Goal: Task Accomplishment & Management: Manage account settings

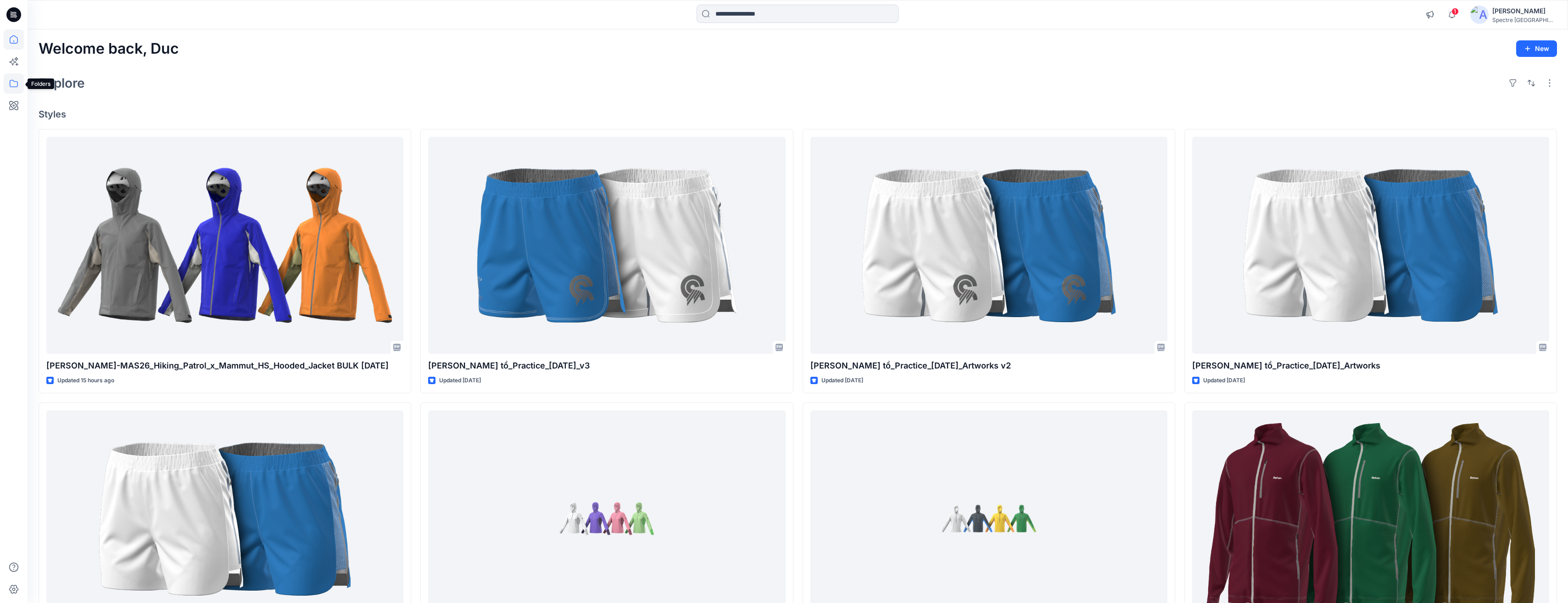
click at [16, 83] on icon at bounding box center [14, 83] width 20 height 20
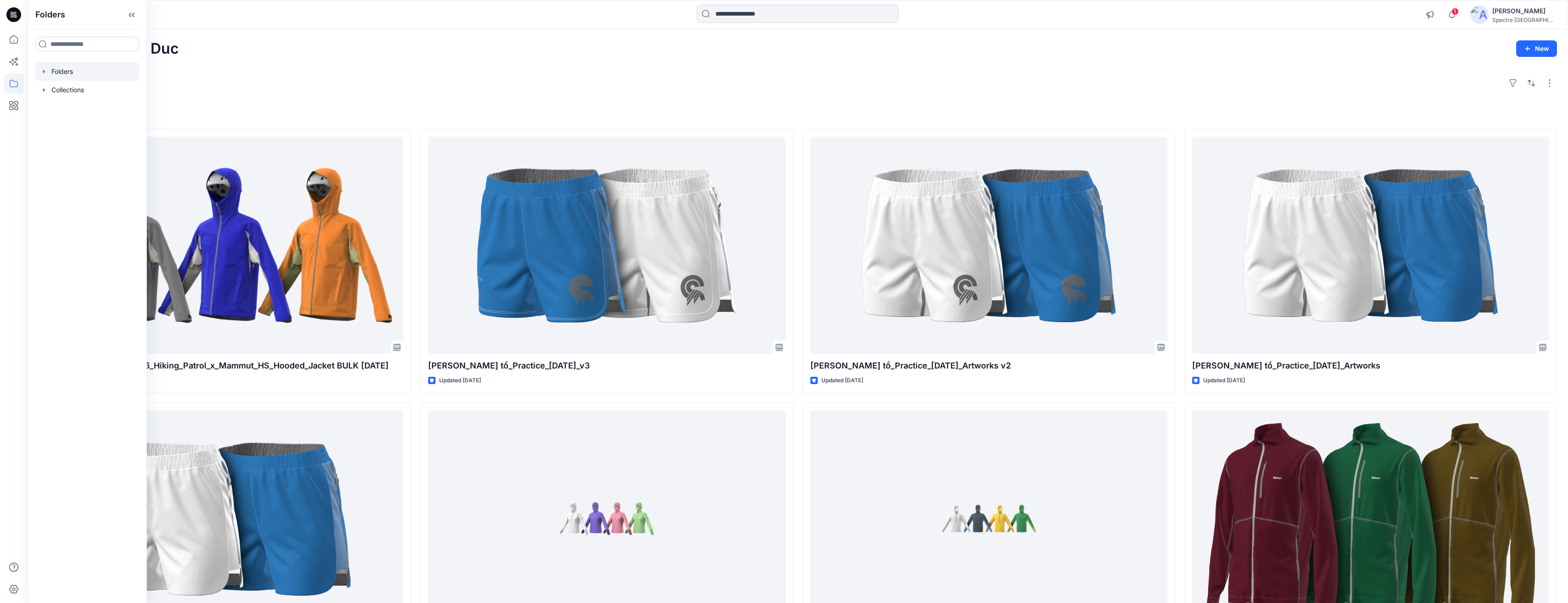
click at [46, 71] on icon "button" at bounding box center [44, 72] width 8 height 8
click at [79, 105] on p "Training_Practice" at bounding box center [87, 108] width 53 height 11
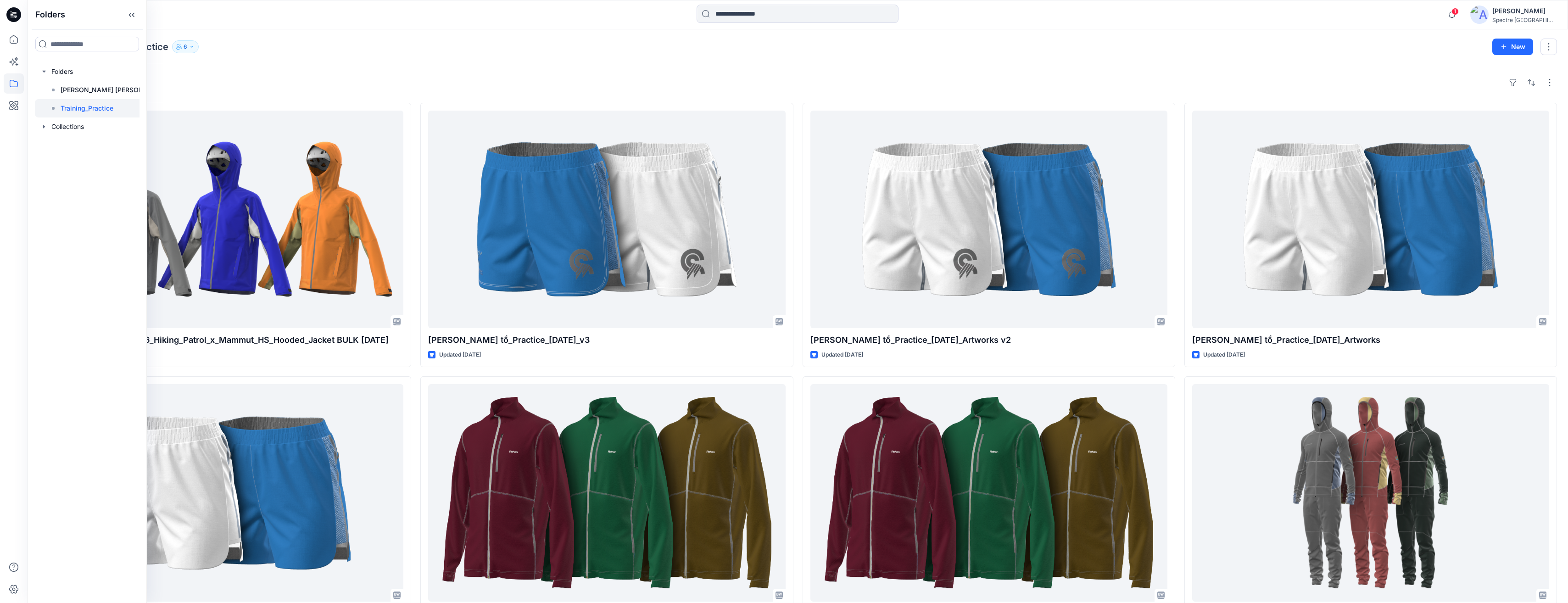
click at [194, 47] on icon "button" at bounding box center [192, 47] width 6 height 6
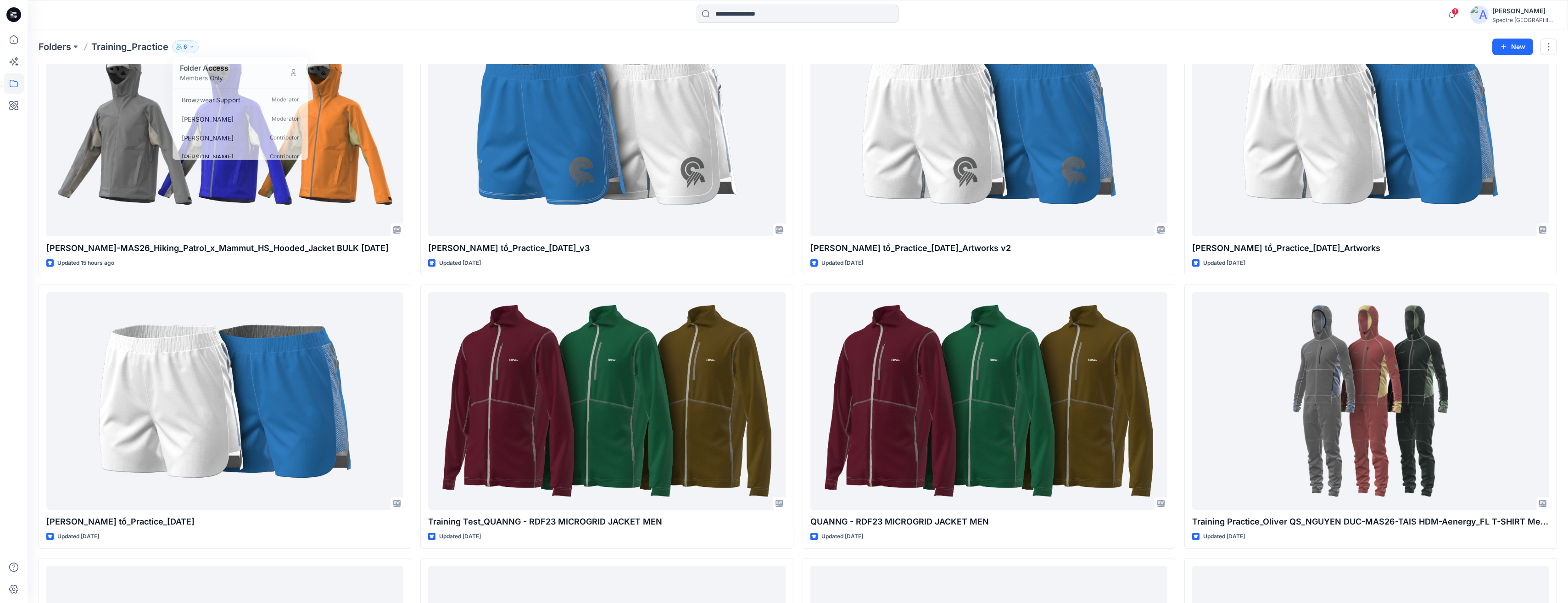
click at [784, 11] on div "[PERSON_NAME] Spectre [GEOGRAPHIC_DATA]" at bounding box center [1513, 14] width 86 height 18
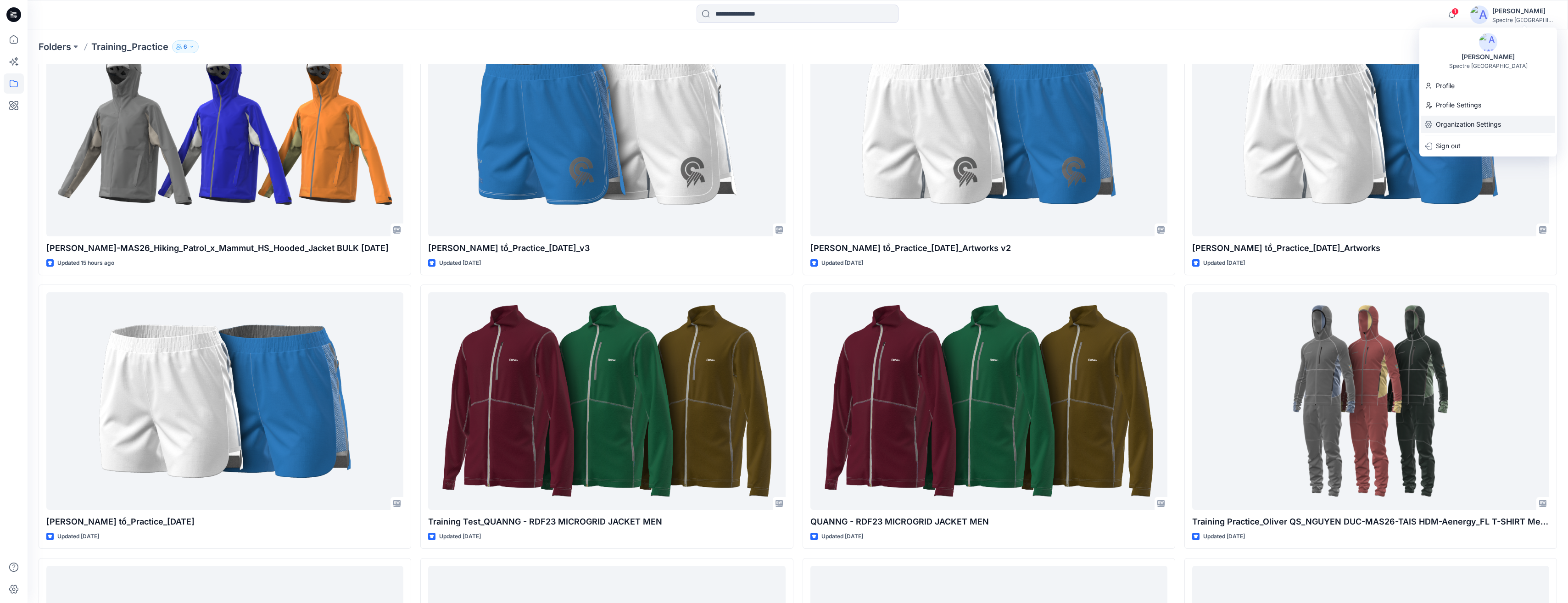
click at [784, 122] on p "Organization Settings" at bounding box center [1468, 124] width 65 height 18
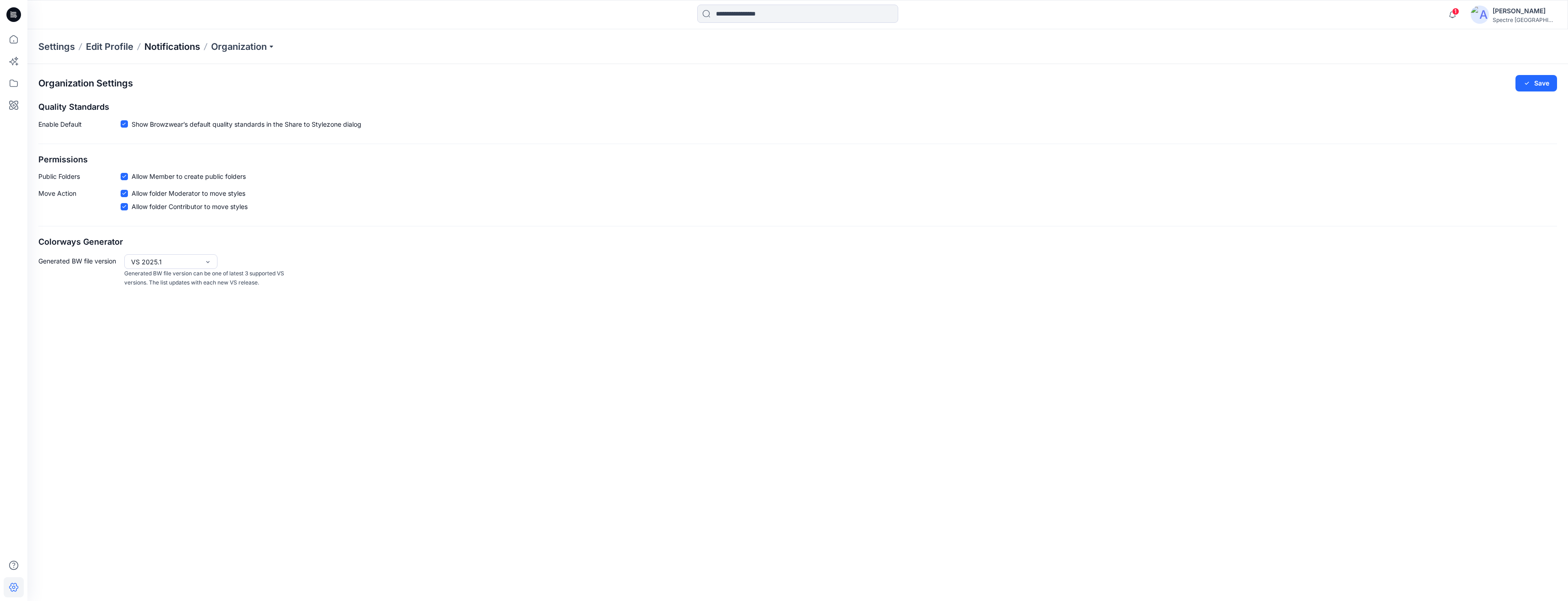
click at [186, 45] on p "Notifications" at bounding box center [172, 46] width 56 height 13
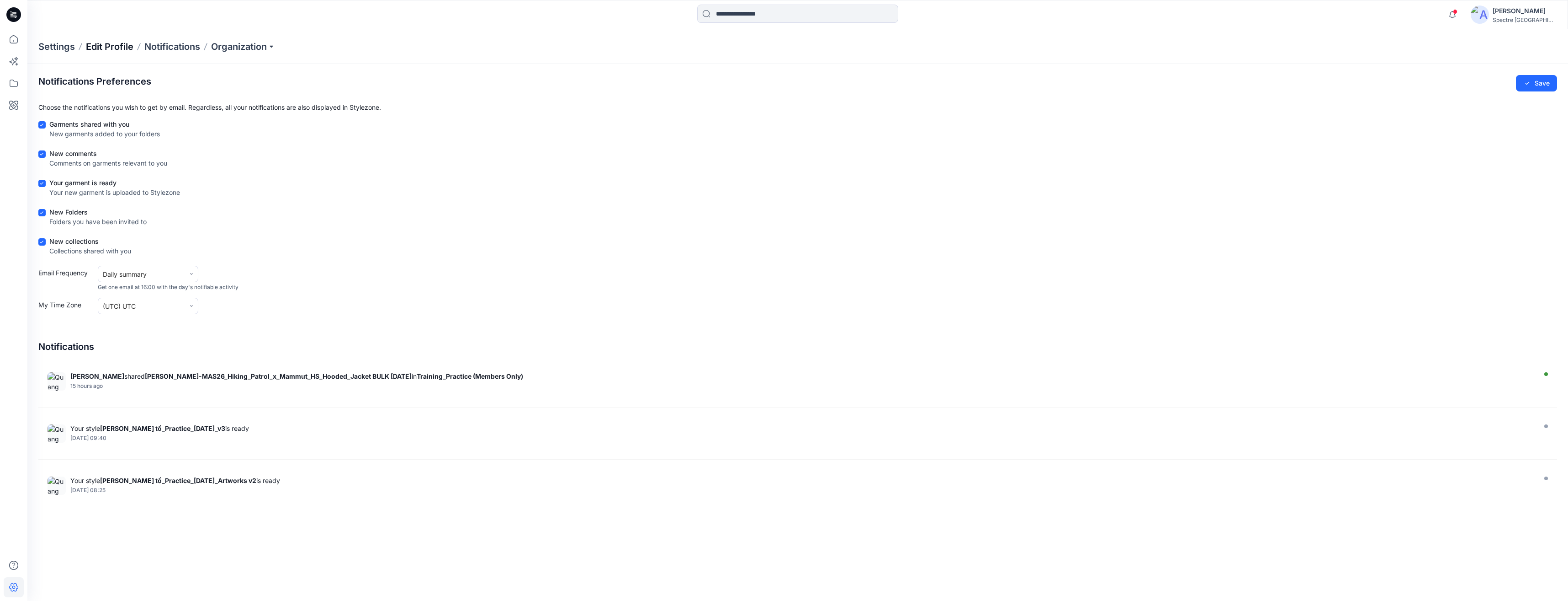
click at [117, 43] on p "Edit Profile" at bounding box center [110, 46] width 48 height 13
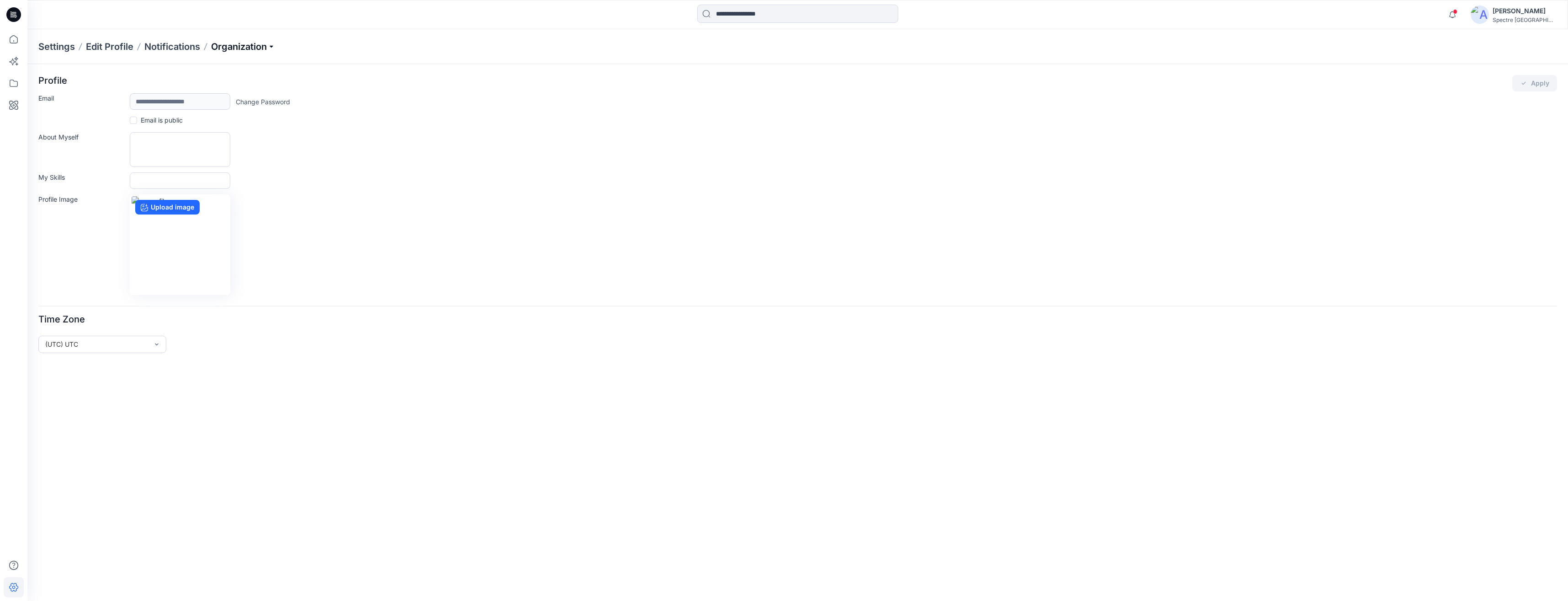
click at [266, 46] on p "Organization" at bounding box center [243, 46] width 64 height 13
click at [367, 42] on div "Settings Edit Profile Notifications Organization Invite/Edit Users Edit Status …" at bounding box center [798, 46] width 1541 height 35
click at [14, 83] on icon at bounding box center [14, 83] width 20 height 20
click at [43, 72] on icon "button" at bounding box center [43, 71] width 2 height 3
click at [65, 109] on p "Training_Practice" at bounding box center [87, 107] width 53 height 11
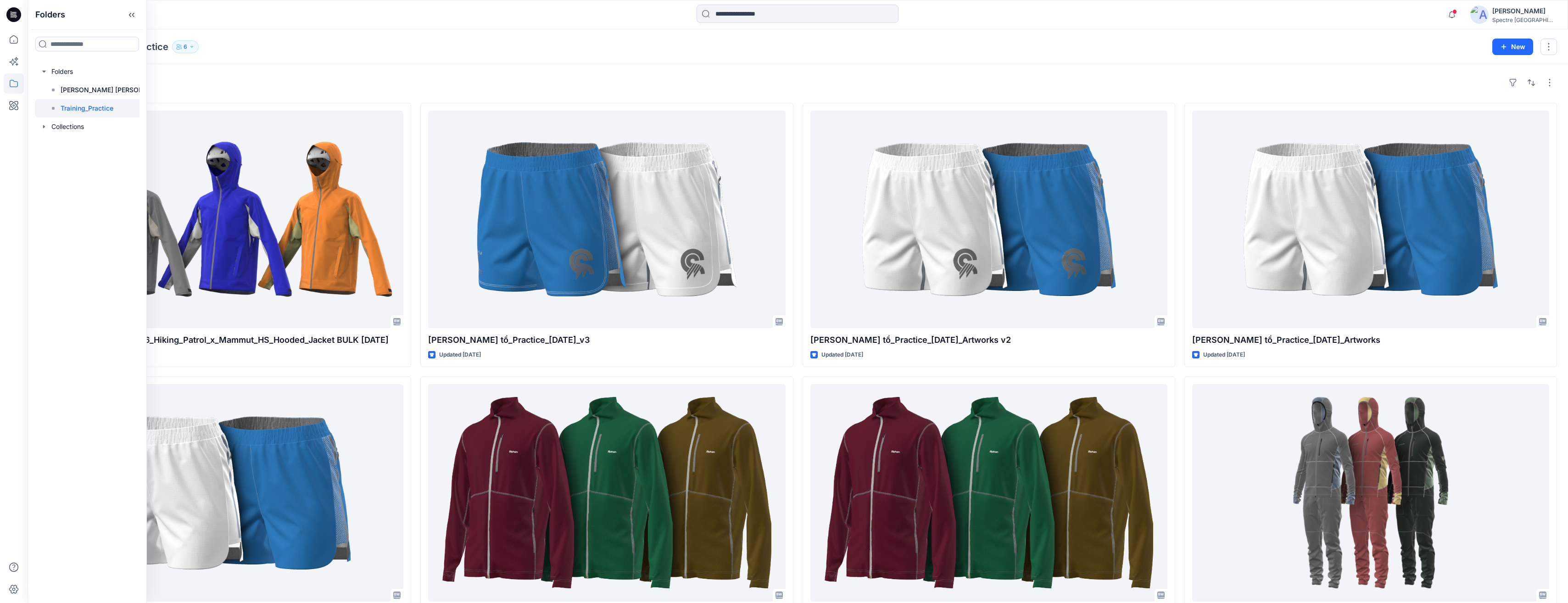
click at [328, 50] on div "Folders Training_Practice 6" at bounding box center [762, 47] width 1447 height 13
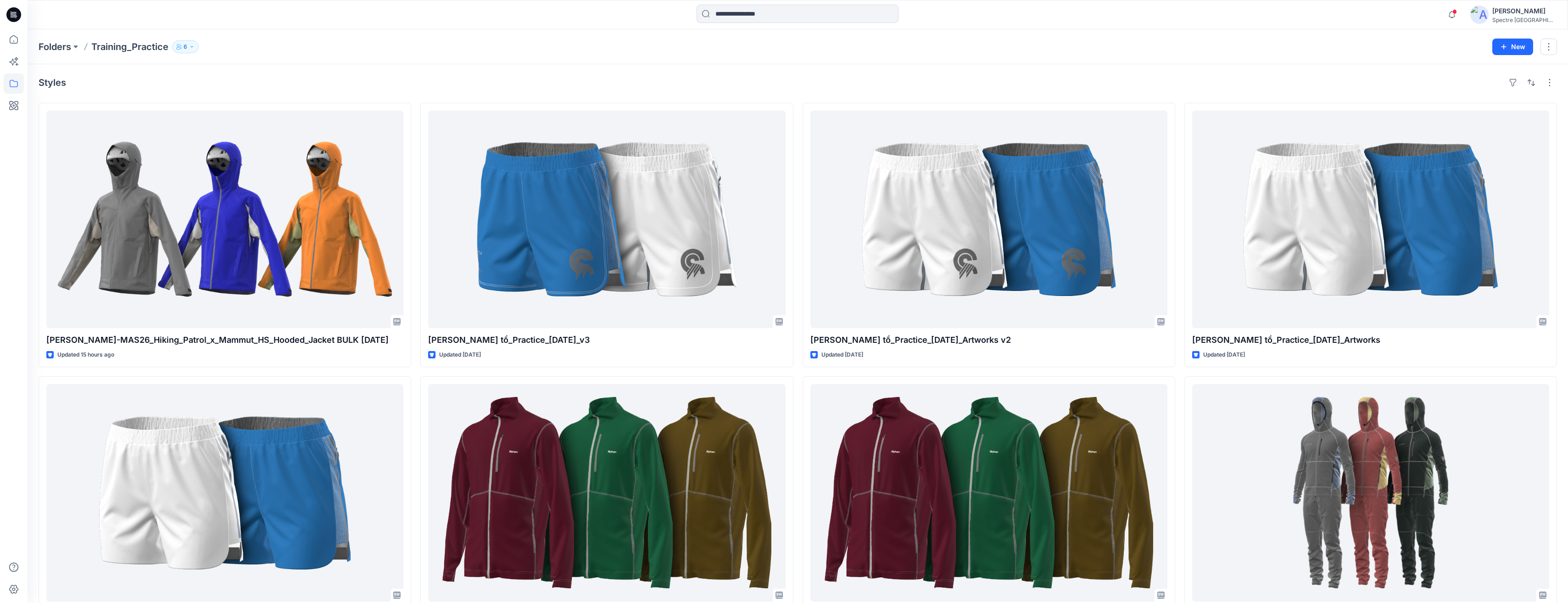
click at [192, 44] on icon "button" at bounding box center [192, 47] width 6 height 6
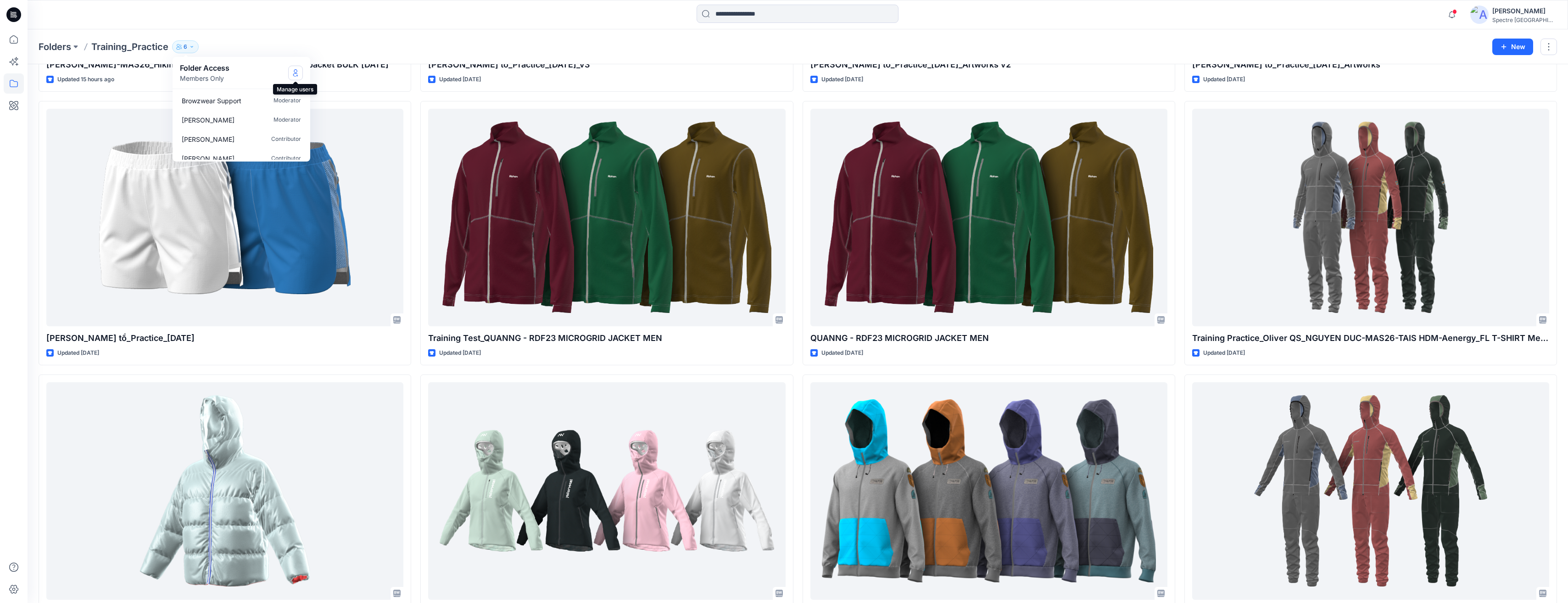
click at [296, 72] on icon "Manage Users" at bounding box center [296, 73] width 8 height 8
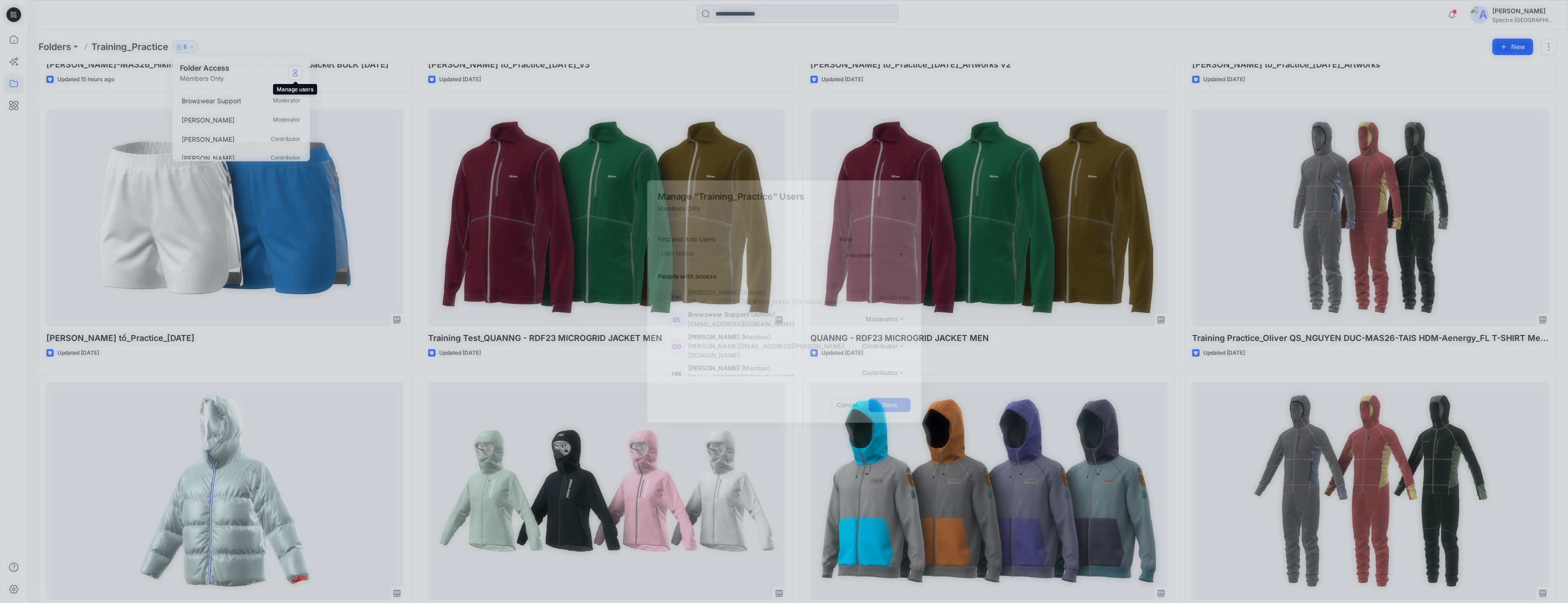
scroll to position [42, 0]
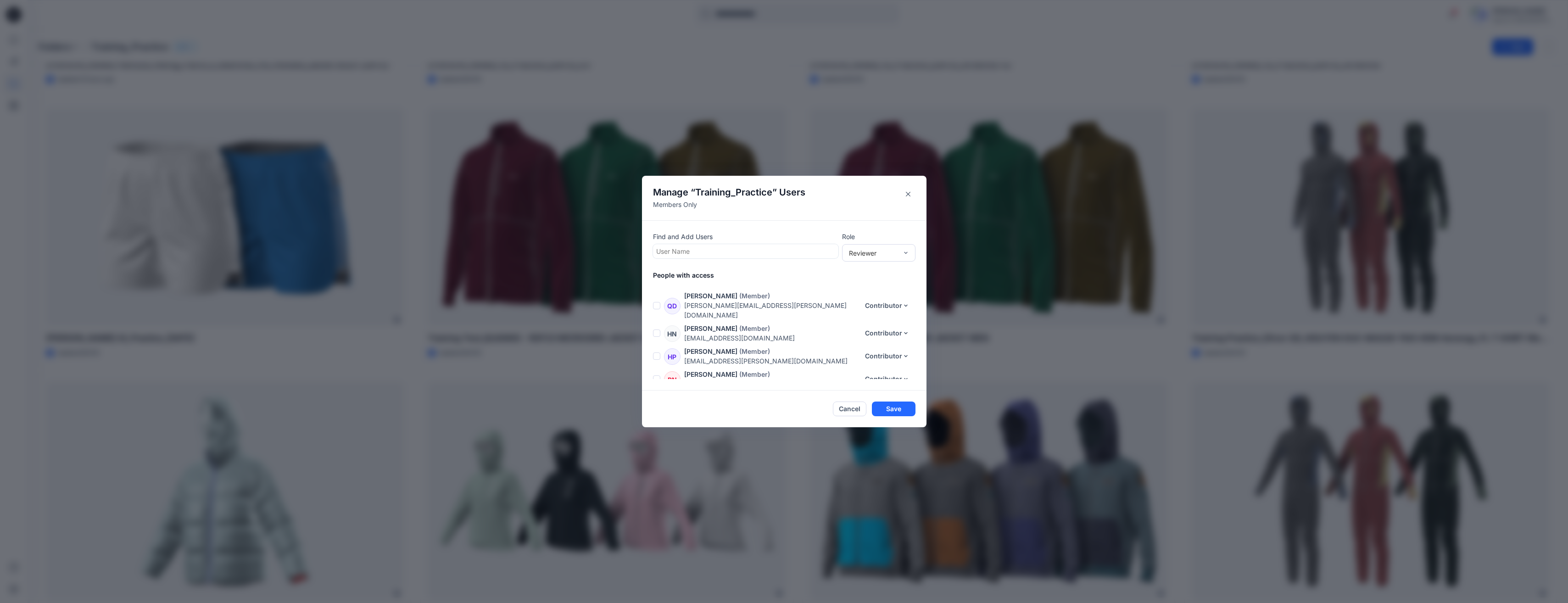
click at [716, 253] on div at bounding box center [746, 251] width 179 height 11
type input "*********"
click at [697, 249] on div at bounding box center [746, 251] width 179 height 11
type input "*********"
click at [707, 253] on div at bounding box center [746, 251] width 179 height 11
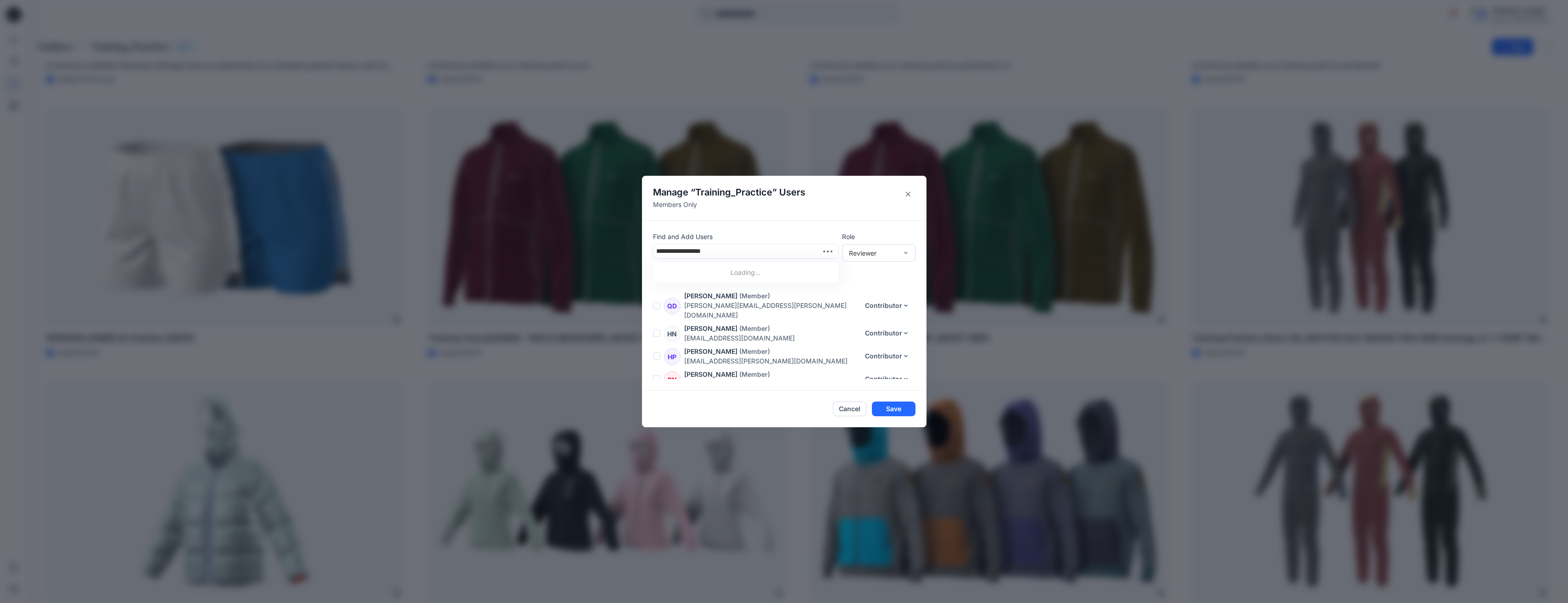
type input "**********"
drag, startPoint x: 740, startPoint y: 247, endPoint x: 660, endPoint y: 256, distance: 80.5
click at [660, 256] on div at bounding box center [746, 251] width 179 height 11
click at [784, 192] on button "Close" at bounding box center [908, 193] width 15 height 14
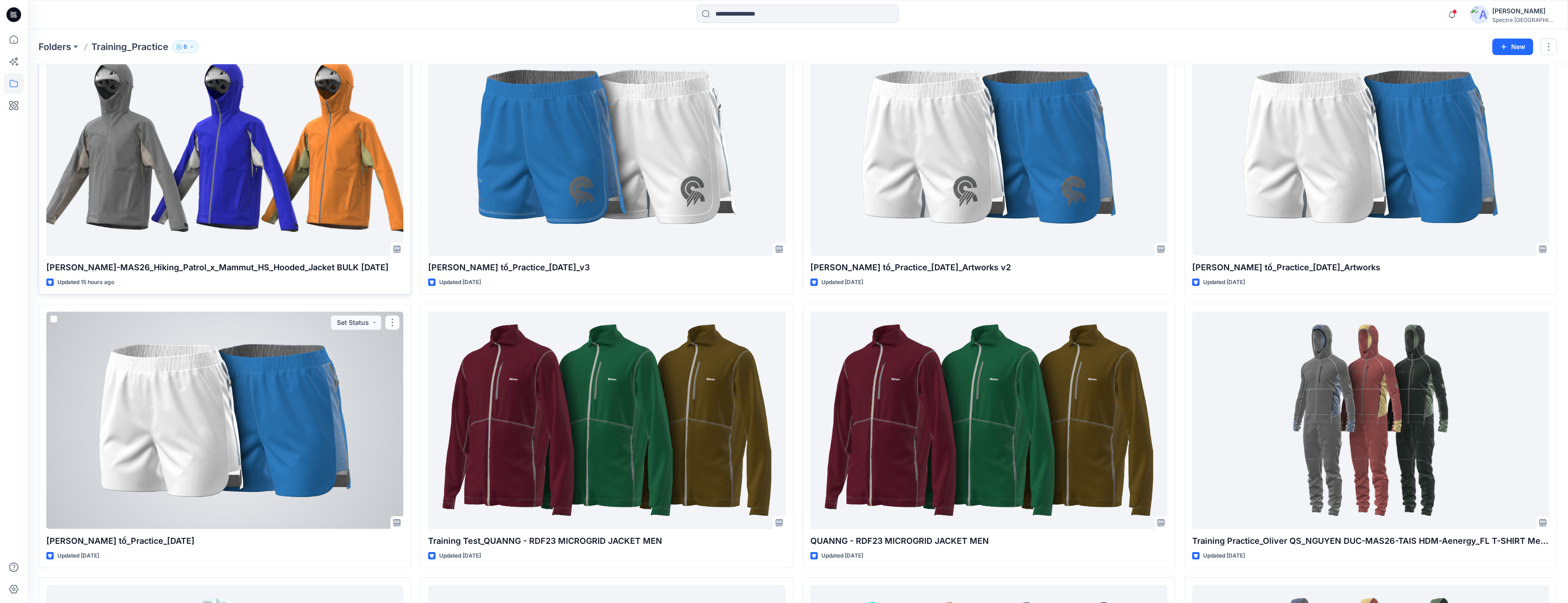
scroll to position [0, 0]
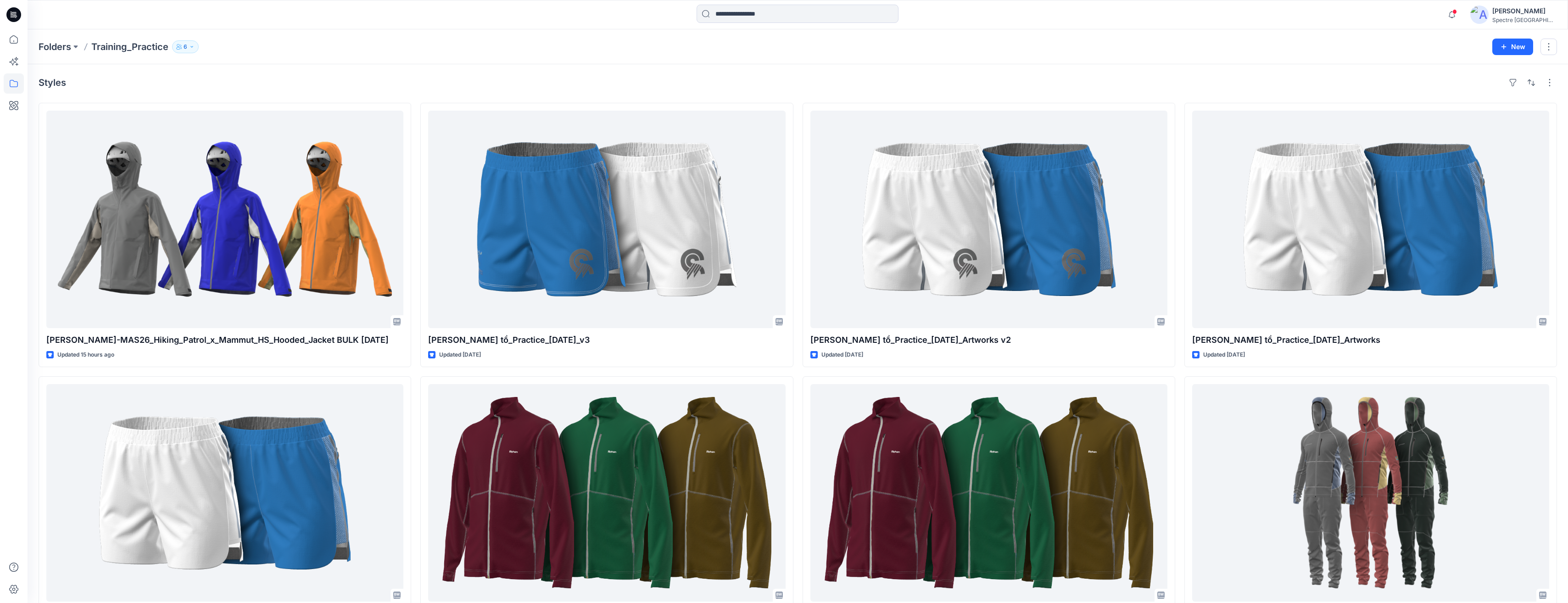
click at [191, 47] on icon "button" at bounding box center [192, 47] width 6 height 6
click at [784, 9] on div "[PERSON_NAME] Spectre [GEOGRAPHIC_DATA]" at bounding box center [1513, 14] width 86 height 18
click at [784, 124] on p "Organization Settings" at bounding box center [1468, 124] width 65 height 18
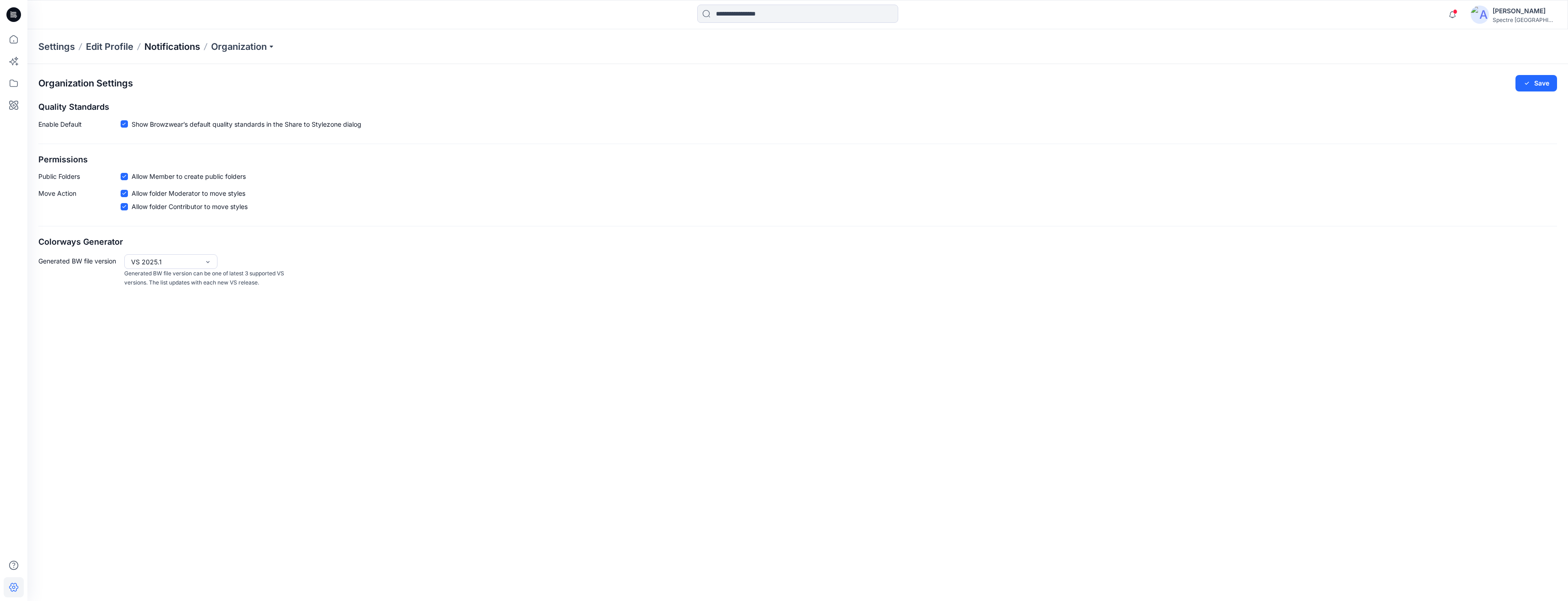
click at [160, 46] on p "Notifications" at bounding box center [172, 46] width 56 height 13
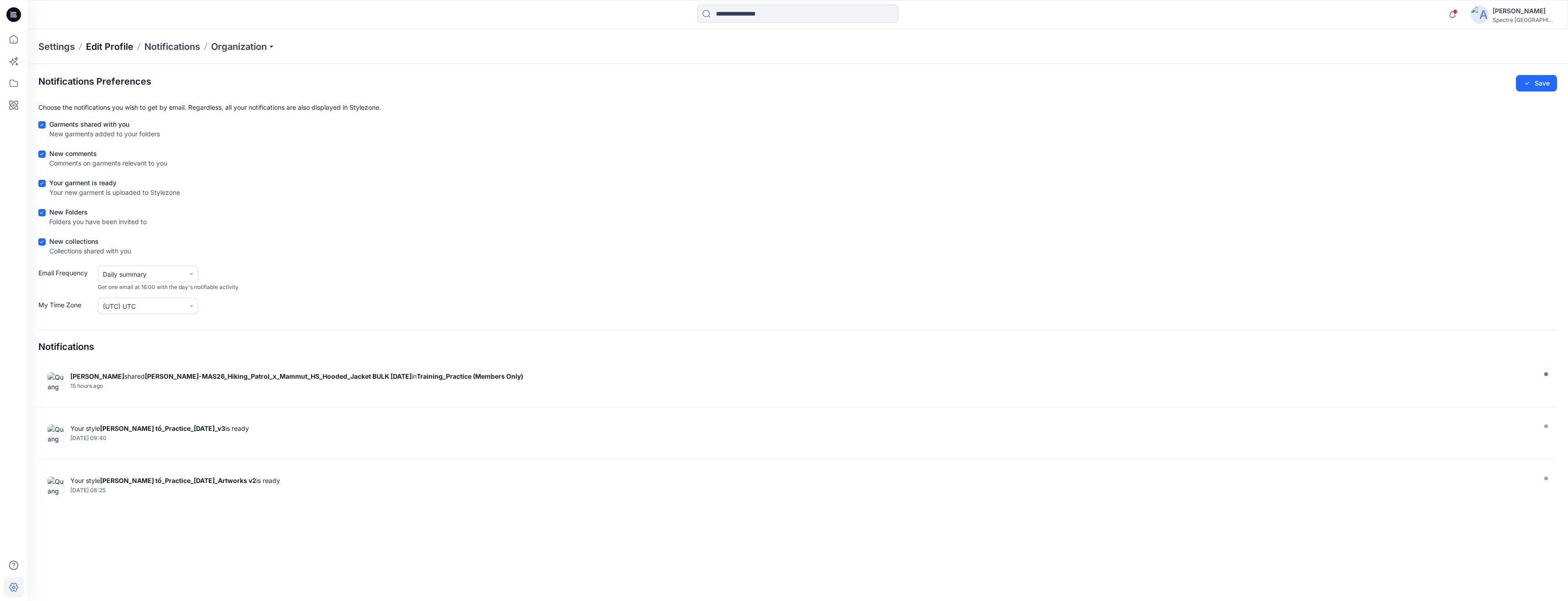
click at [116, 43] on p "Edit Profile" at bounding box center [110, 46] width 48 height 13
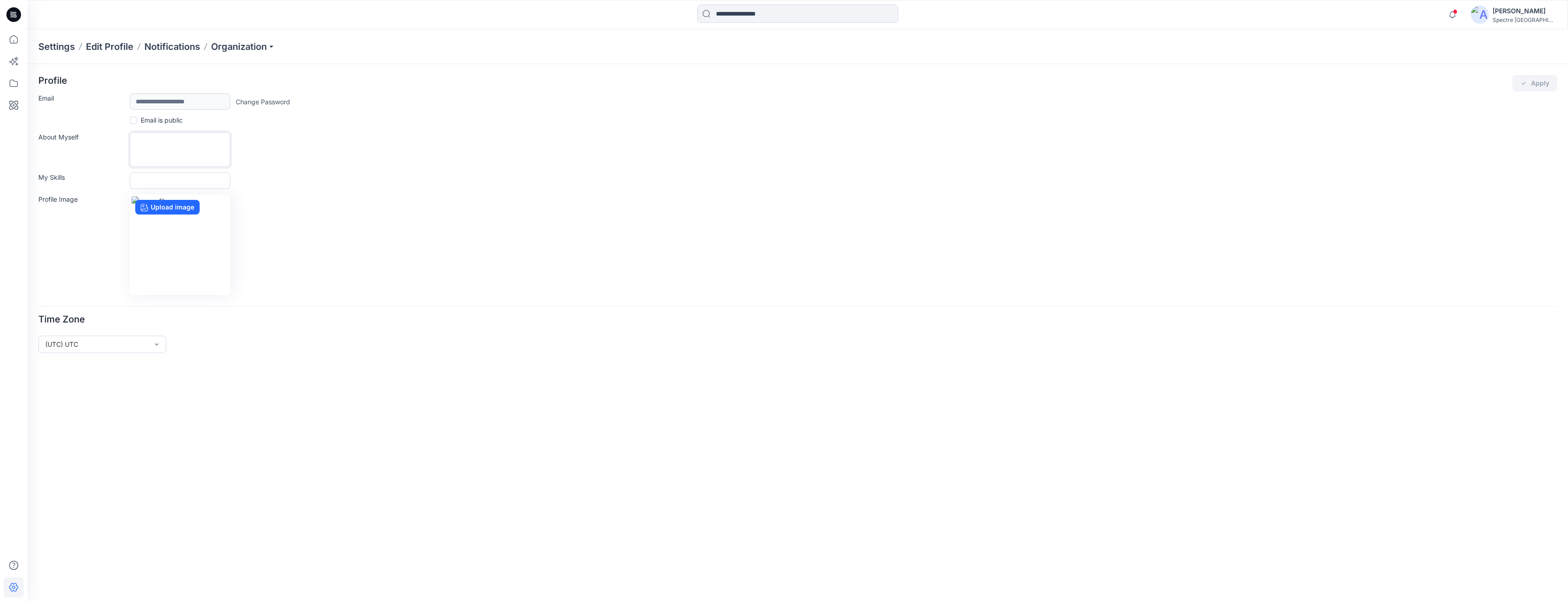
click at [167, 146] on textarea "About Myself" at bounding box center [180, 149] width 100 height 35
click at [53, 48] on p "Settings" at bounding box center [56, 46] width 36 height 13
click at [182, 139] on textarea "About Myself" at bounding box center [180, 149] width 100 height 35
click at [781, 13] on img at bounding box center [1479, 14] width 18 height 18
click at [781, 81] on div "Profile" at bounding box center [1488, 85] width 134 height 18
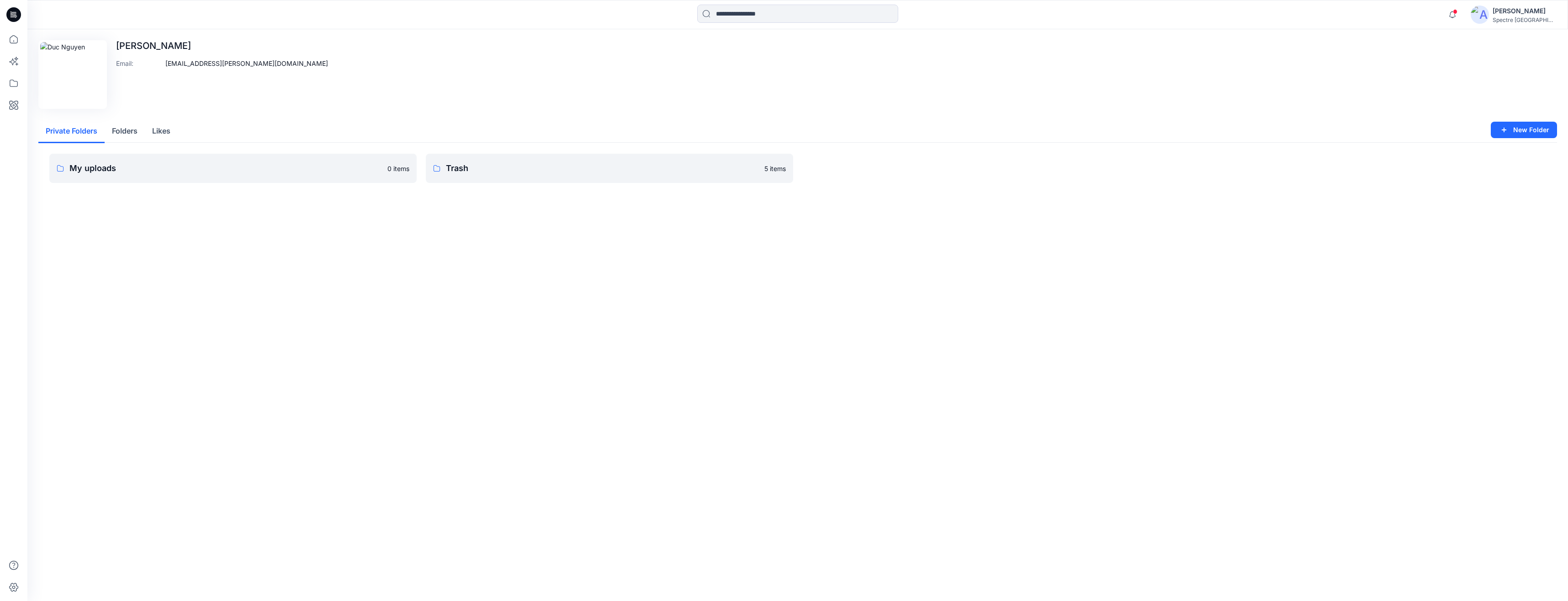
click at [781, 13] on div "[PERSON_NAME]" at bounding box center [1525, 11] width 64 height 11
click at [781, 105] on p "Profile Settings" at bounding box center [1459, 105] width 45 height 18
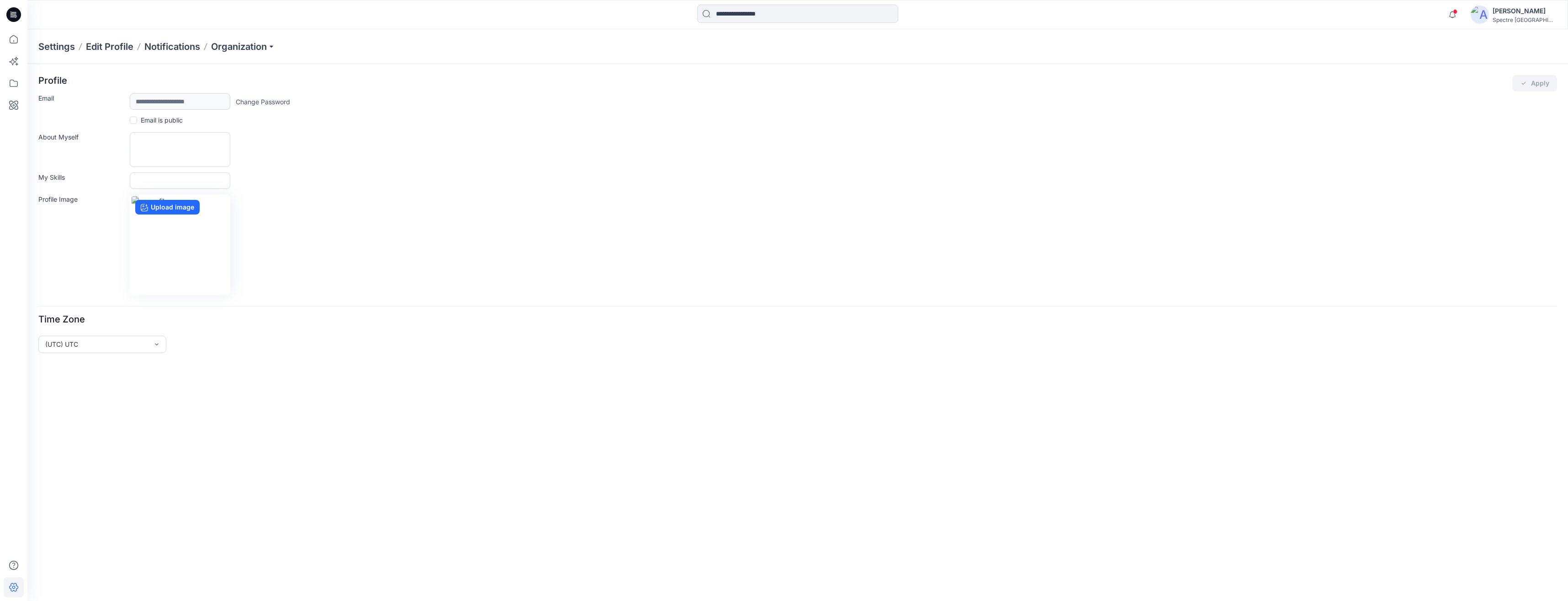
click at [781, 14] on img at bounding box center [1479, 14] width 18 height 18
click at [781, 124] on p "Organization Settings" at bounding box center [1469, 124] width 65 height 18
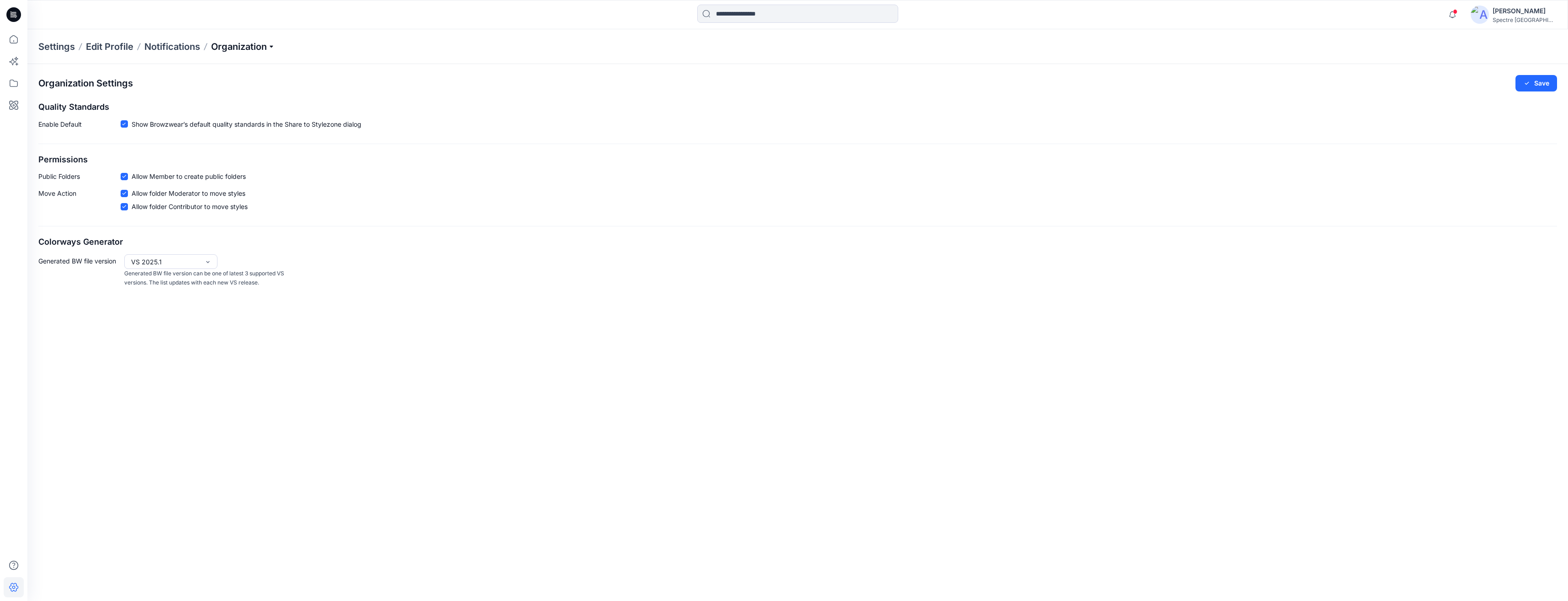
click at [234, 45] on p "Organization" at bounding box center [243, 46] width 64 height 13
click at [227, 68] on link "Invite/Edit Users" at bounding box center [244, 67] width 134 height 18
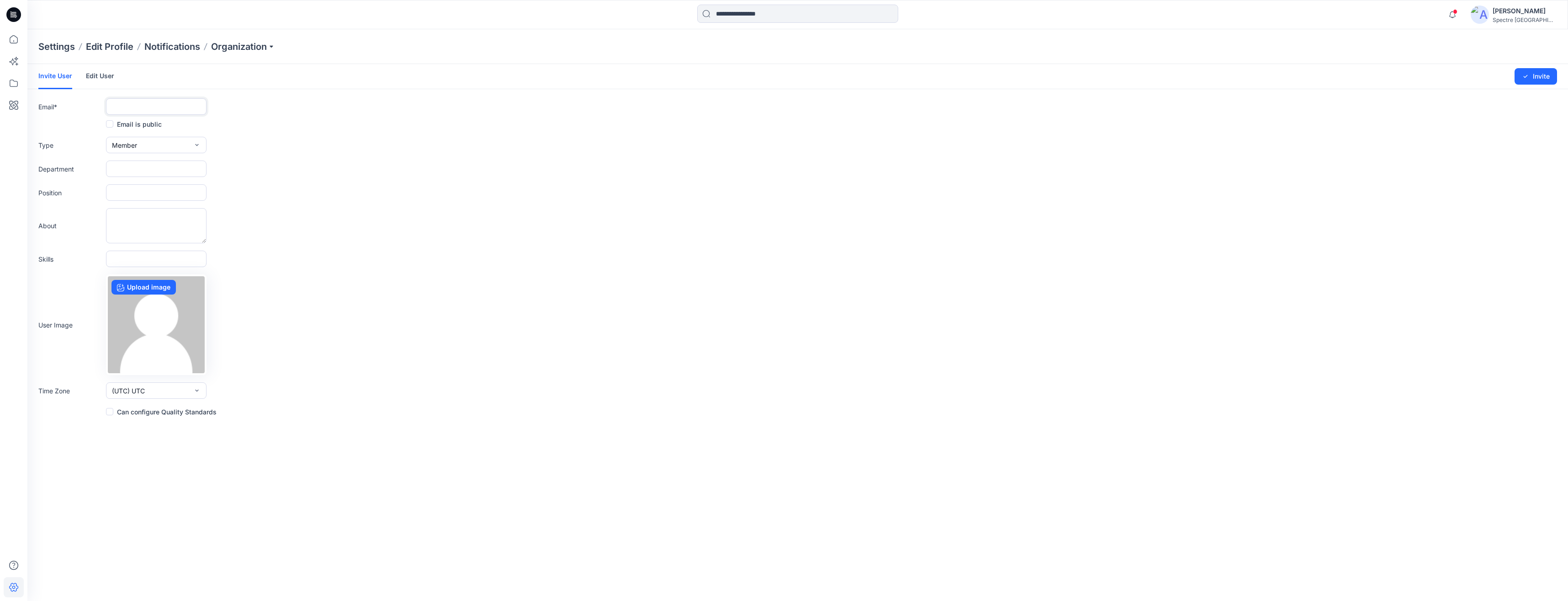
click at [159, 104] on input "text" at bounding box center [156, 107] width 100 height 16
type input "**********"
click at [781, 76] on button "Invite" at bounding box center [1536, 76] width 43 height 16
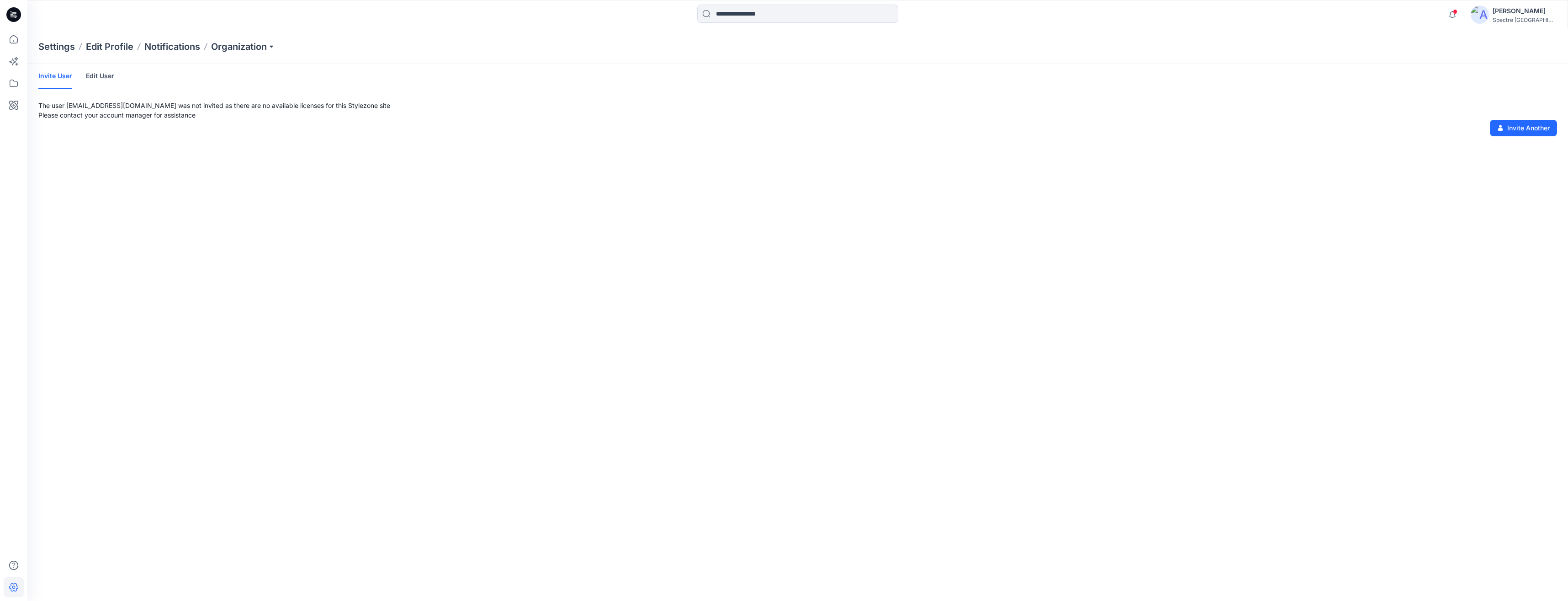
click at [109, 73] on link "Edit User" at bounding box center [100, 76] width 28 height 24
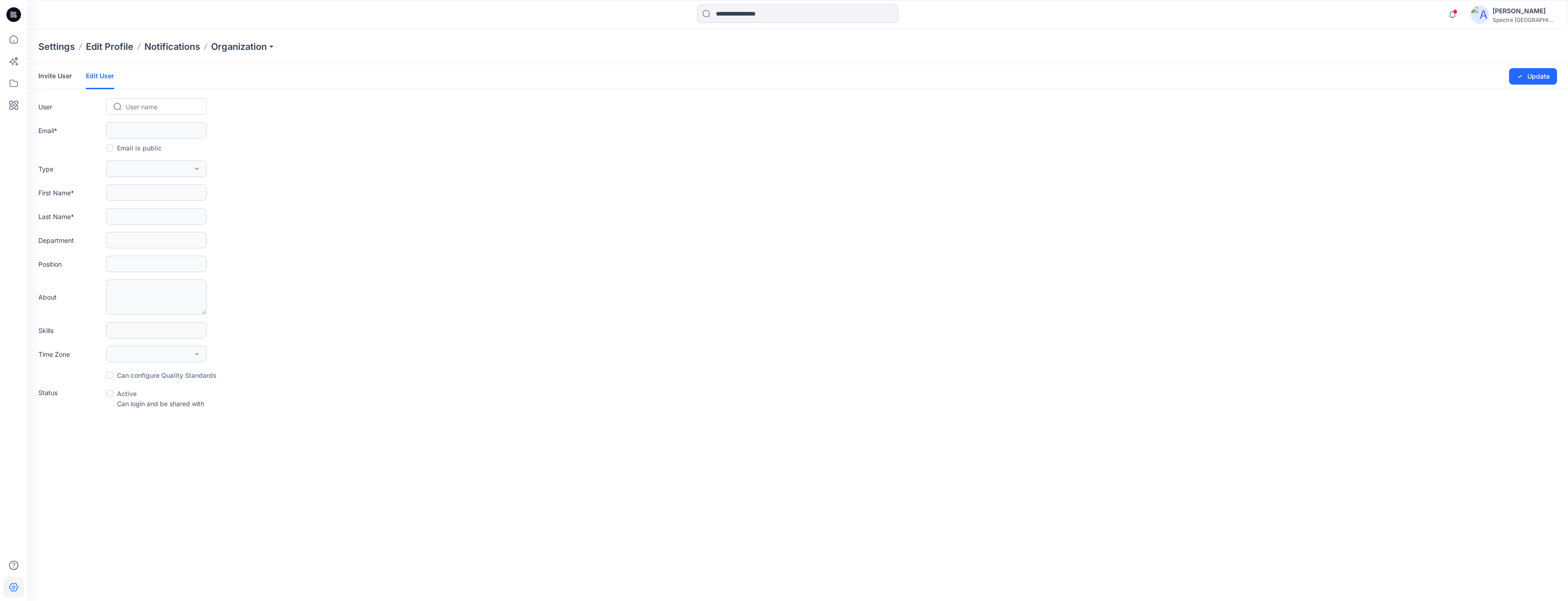
click at [146, 103] on div at bounding box center [161, 107] width 72 height 11
type input "****"
click at [56, 74] on link "Invite User" at bounding box center [55, 76] width 34 height 24
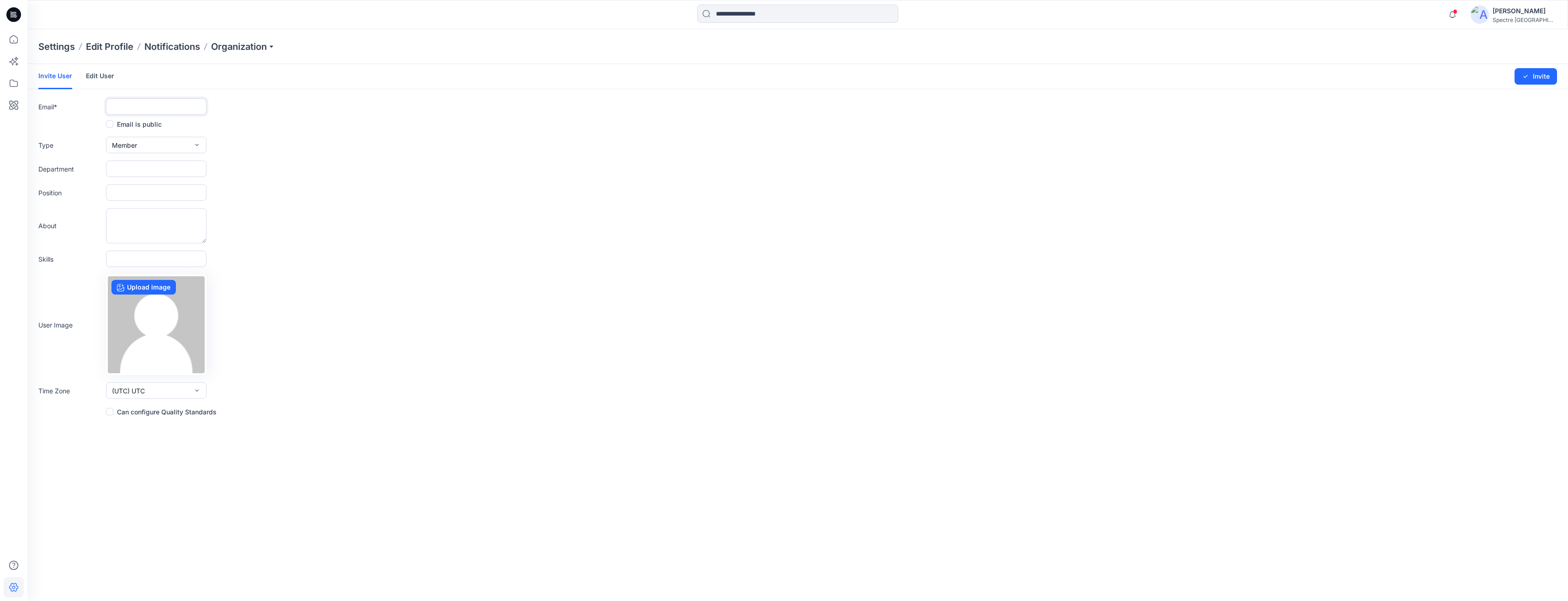
click at [139, 104] on input "text" at bounding box center [156, 107] width 100 height 16
type input "**********"
click at [196, 145] on icon "button" at bounding box center [196, 144] width 3 height 2
click at [173, 166] on button "External" at bounding box center [156, 166] width 97 height 18
click at [198, 143] on icon "button" at bounding box center [197, 145] width 8 height 8
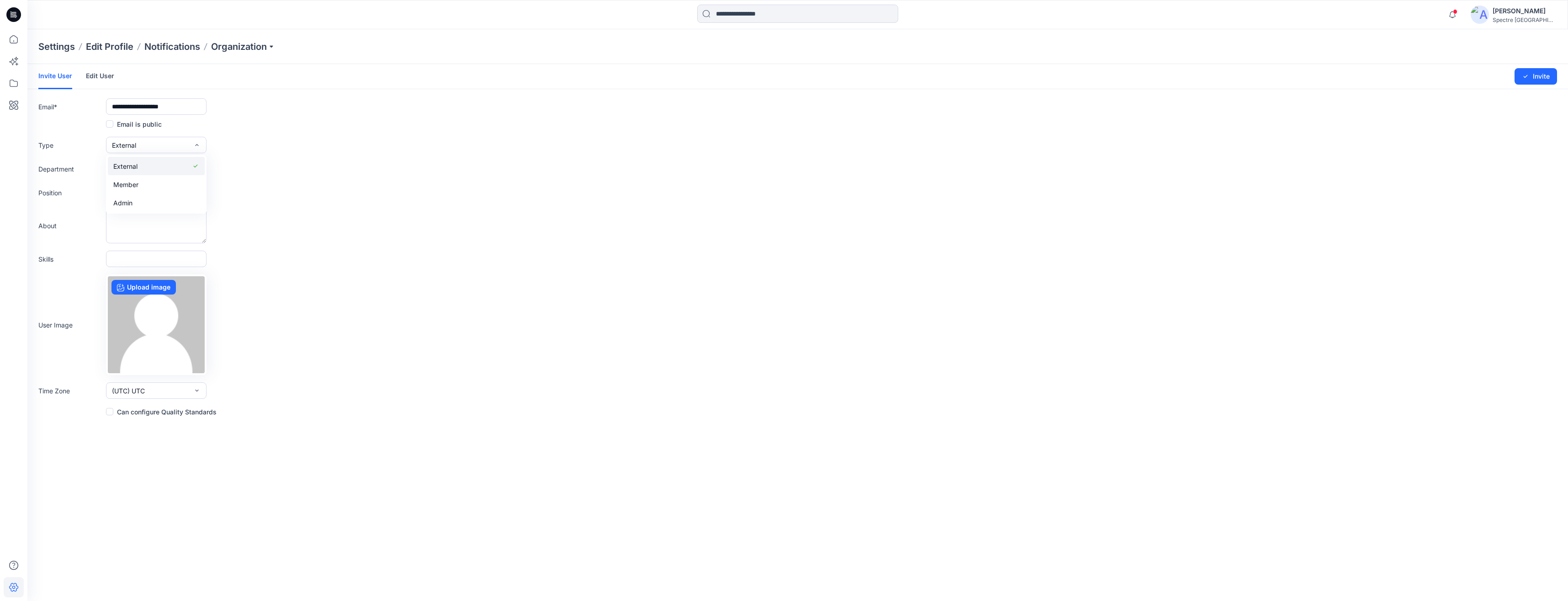
click at [154, 165] on div "button" at bounding box center [164, 166] width 55 height 11
click at [781, 76] on button "Invite" at bounding box center [1536, 76] width 43 height 16
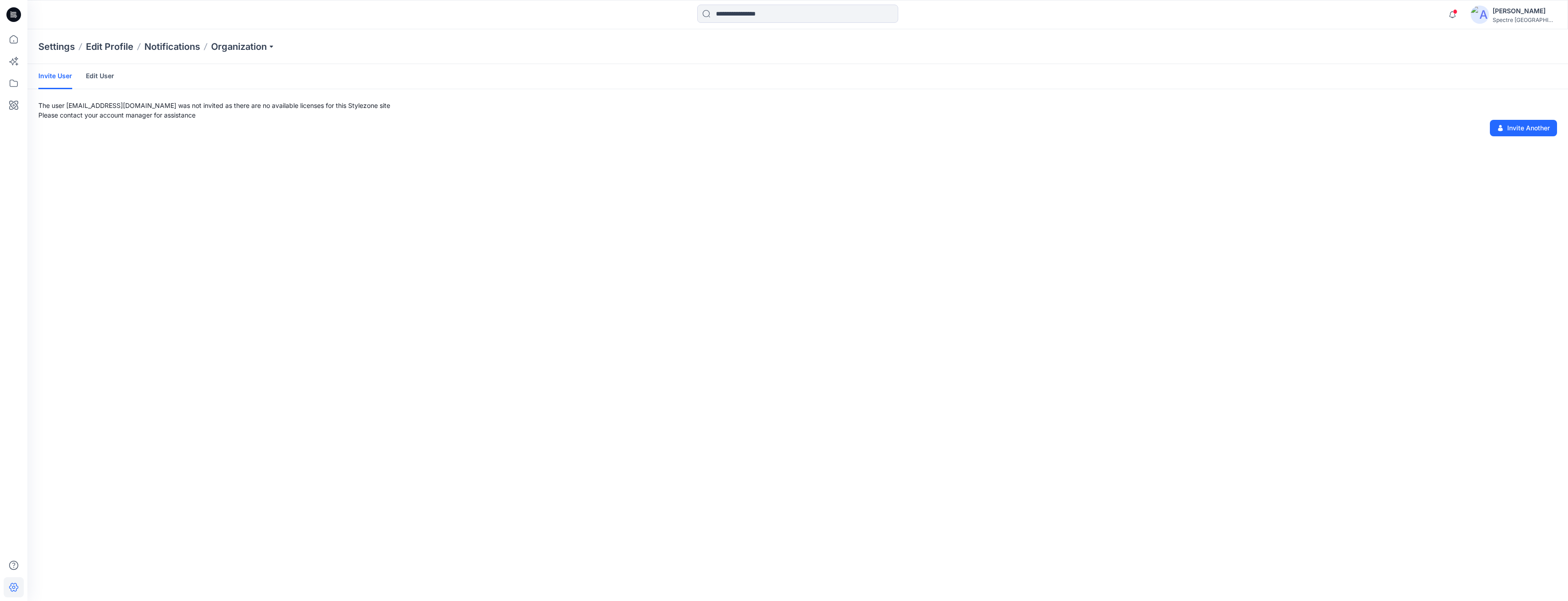
click at [53, 46] on p "Settings" at bounding box center [56, 46] width 36 height 13
click at [15, 78] on icon at bounding box center [14, 83] width 20 height 20
click at [16, 85] on icon at bounding box center [14, 83] width 20 height 20
click at [14, 85] on icon at bounding box center [14, 83] width 20 height 20
click at [13, 84] on icon at bounding box center [14, 83] width 20 height 20
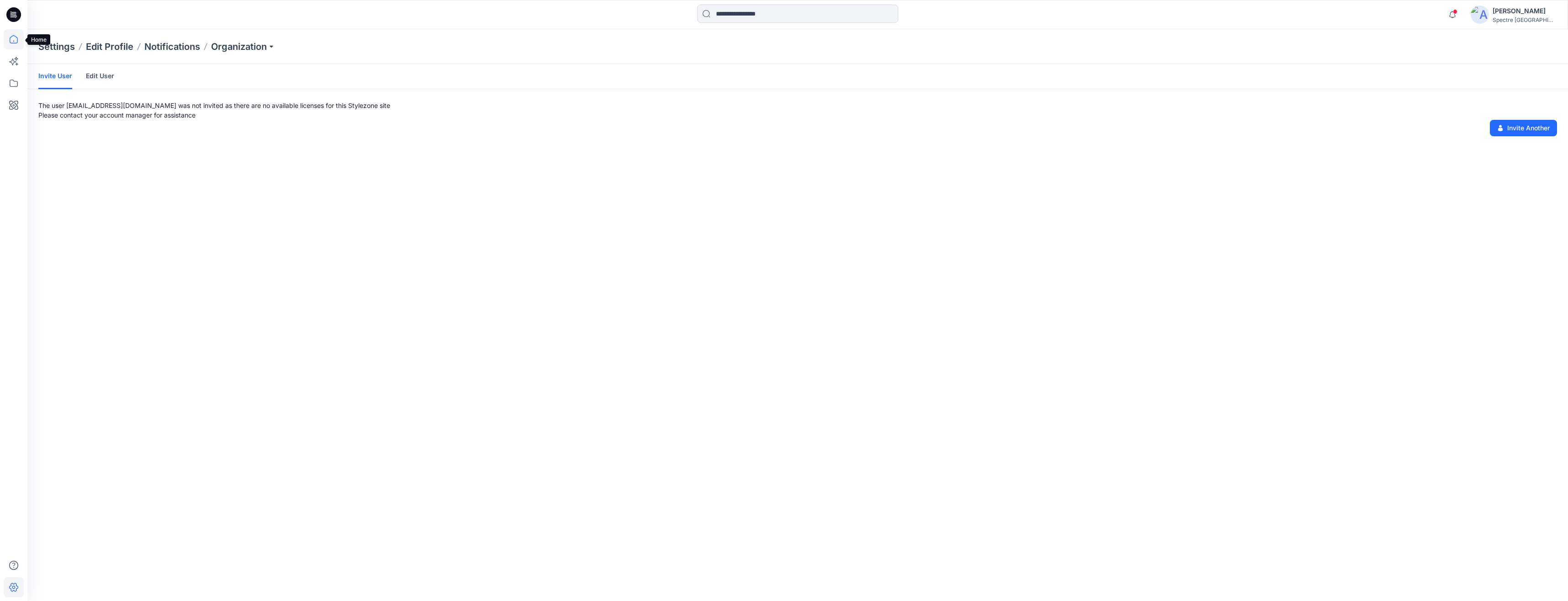
click at [11, 38] on icon at bounding box center [14, 40] width 20 height 20
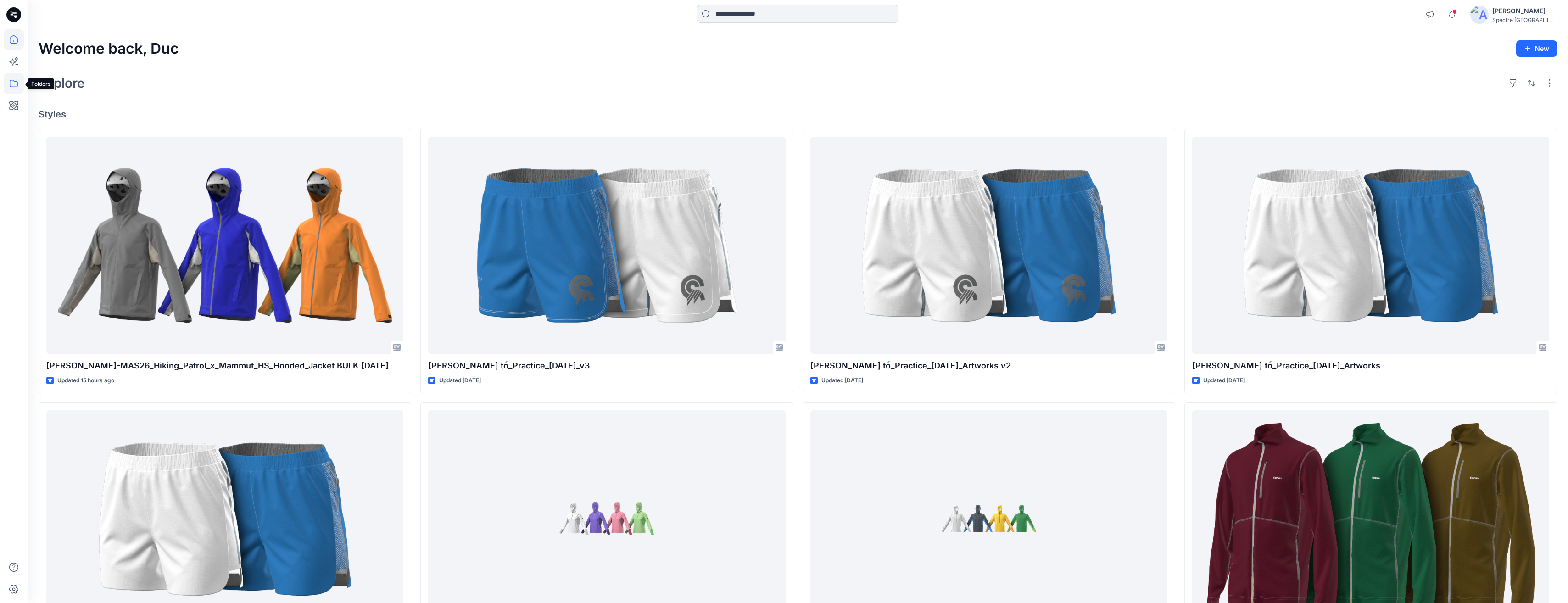
click at [13, 82] on icon at bounding box center [14, 83] width 20 height 20
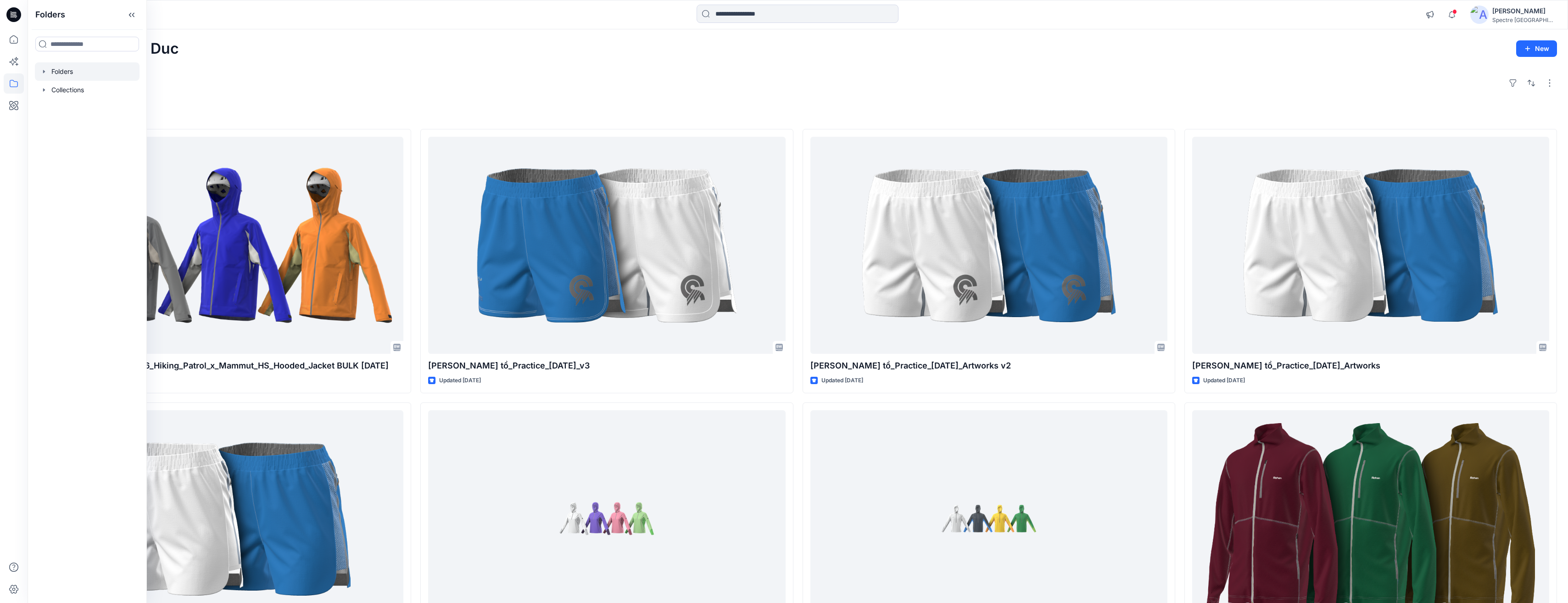
click at [42, 68] on icon "button" at bounding box center [44, 72] width 8 height 8
click at [64, 105] on p "Training_Practice" at bounding box center [87, 108] width 53 height 11
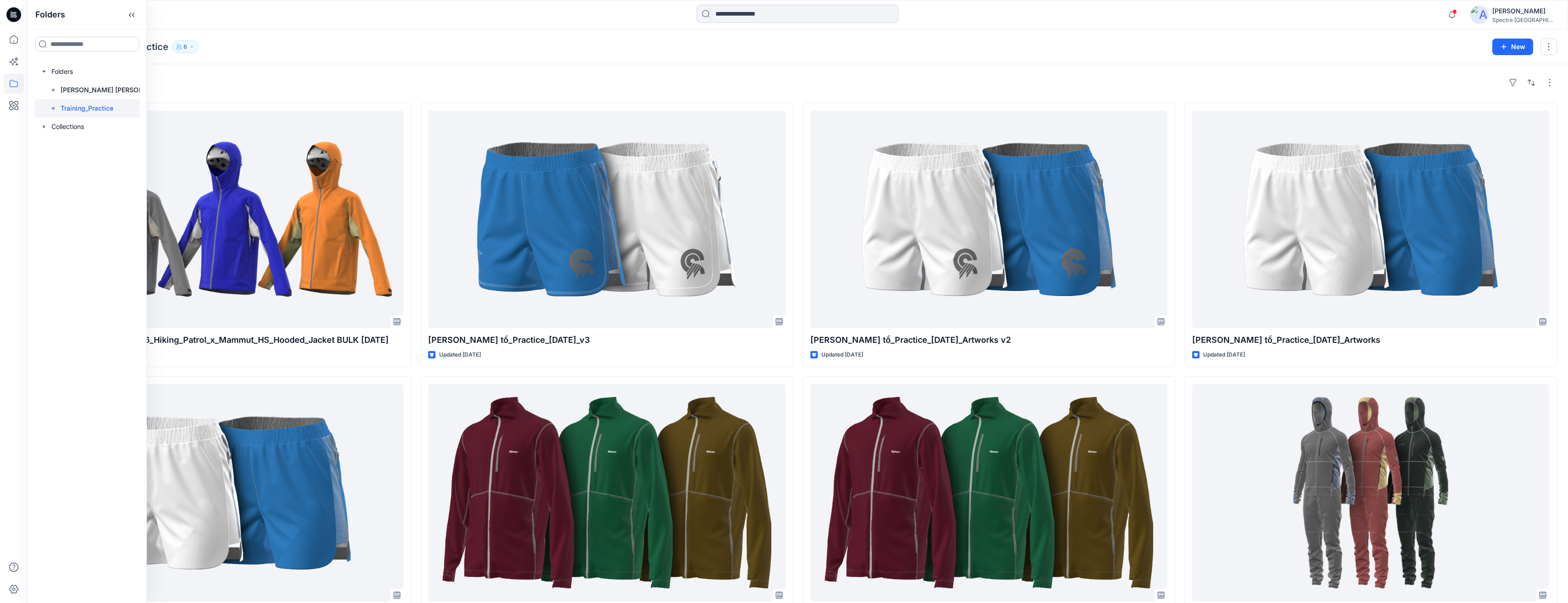
click at [191, 46] on icon "button" at bounding box center [192, 47] width 6 height 6
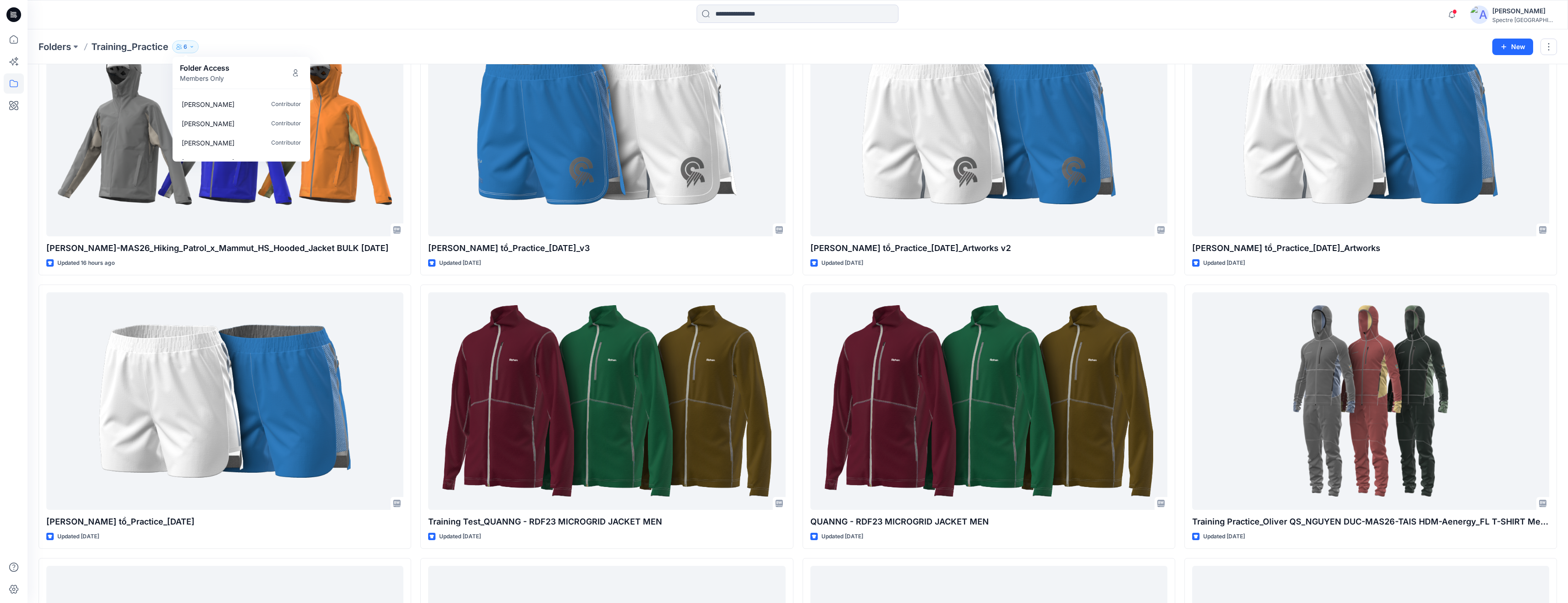
scroll to position [35, 0]
drag, startPoint x: 210, startPoint y: 122, endPoint x: 195, endPoint y: 120, distance: 15.1
click at [195, 120] on p "[PERSON_NAME]" at bounding box center [208, 123] width 53 height 9
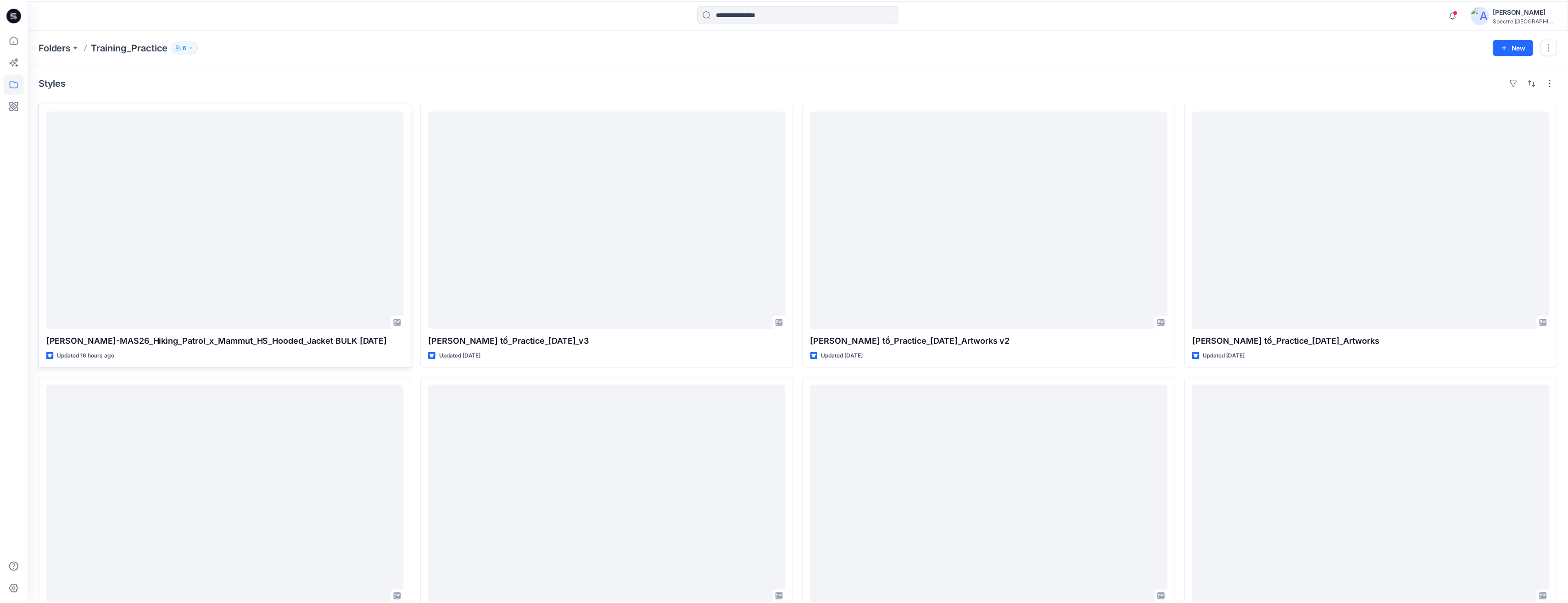
scroll to position [92, 0]
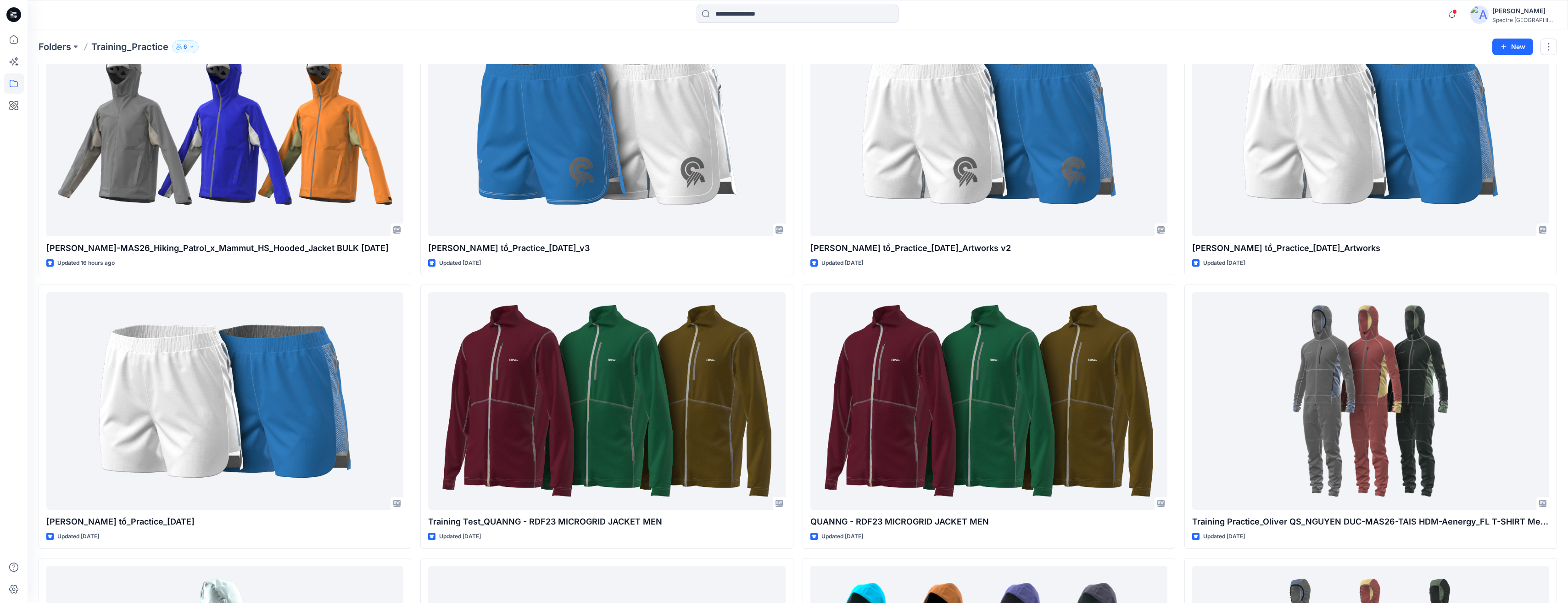
click at [191, 47] on icon "button" at bounding box center [192, 47] width 6 height 6
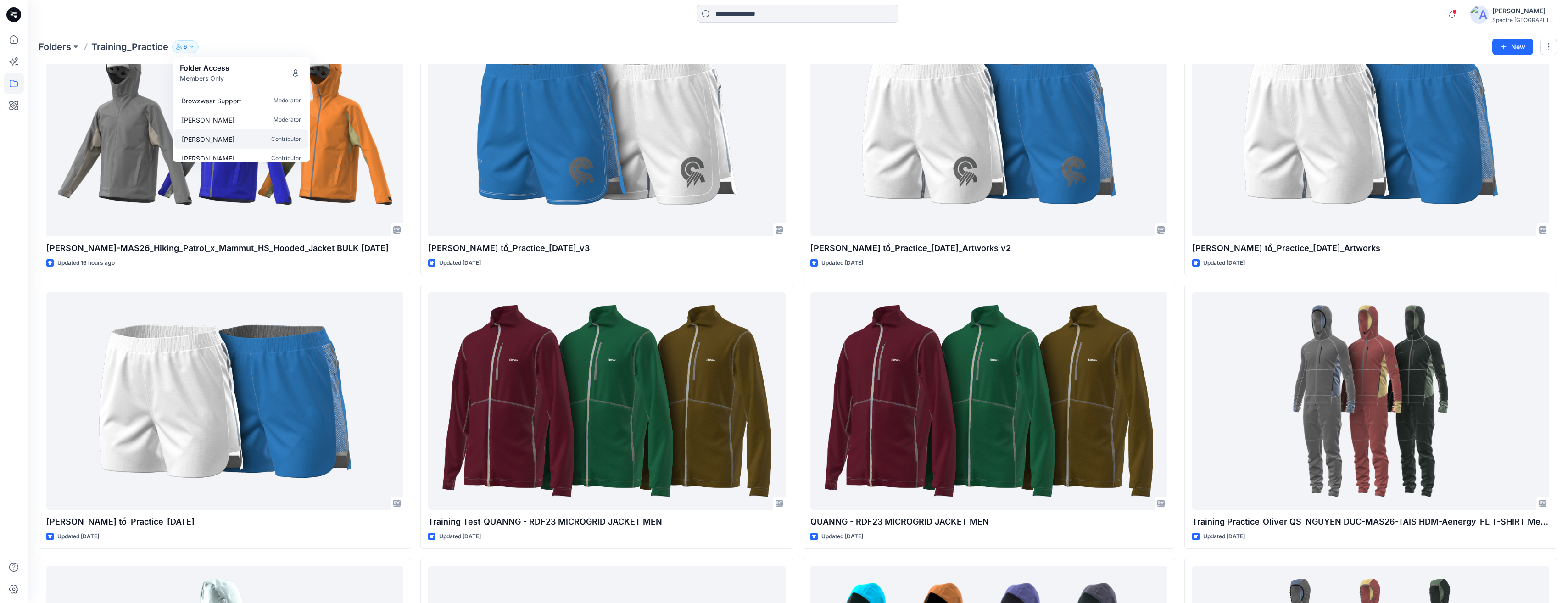
click at [287, 137] on p "Contributor" at bounding box center [286, 139] width 30 height 9
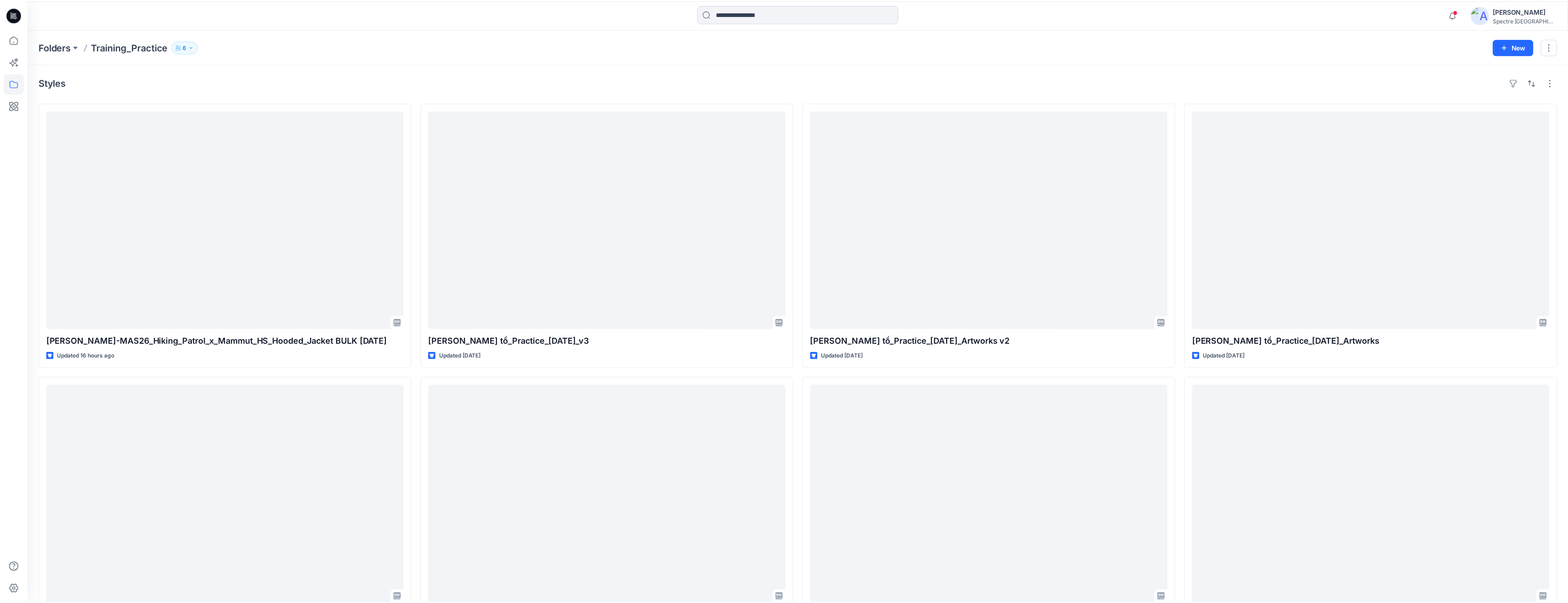
scroll to position [92, 0]
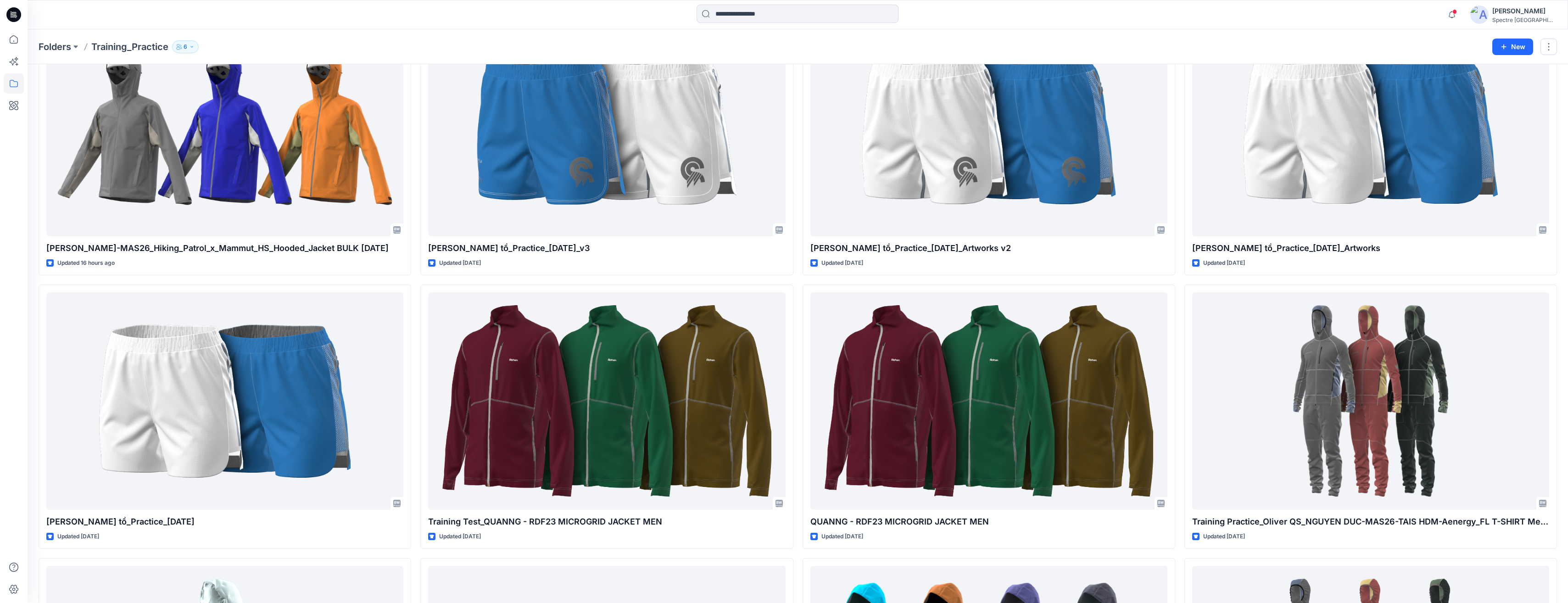
click at [191, 47] on icon "button" at bounding box center [192, 47] width 6 height 6
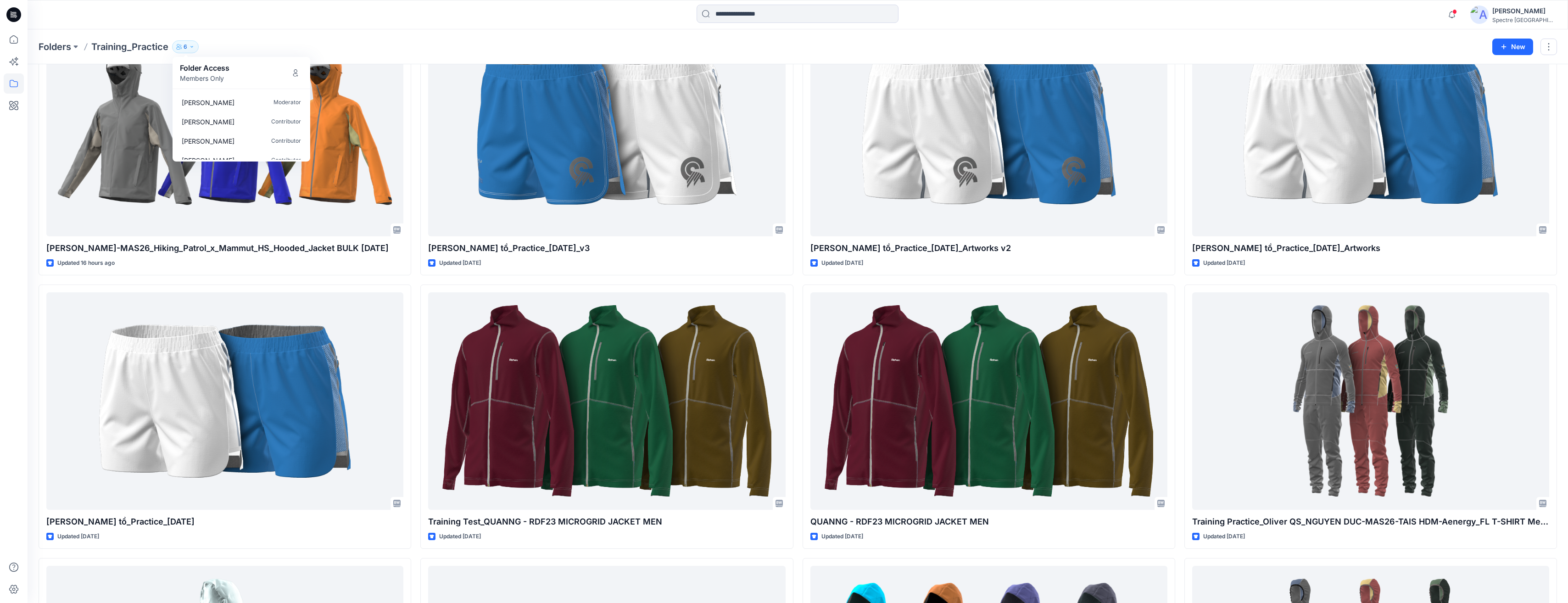
scroll to position [14, 0]
click at [194, 124] on p "[PERSON_NAME]" at bounding box center [208, 124] width 53 height 9
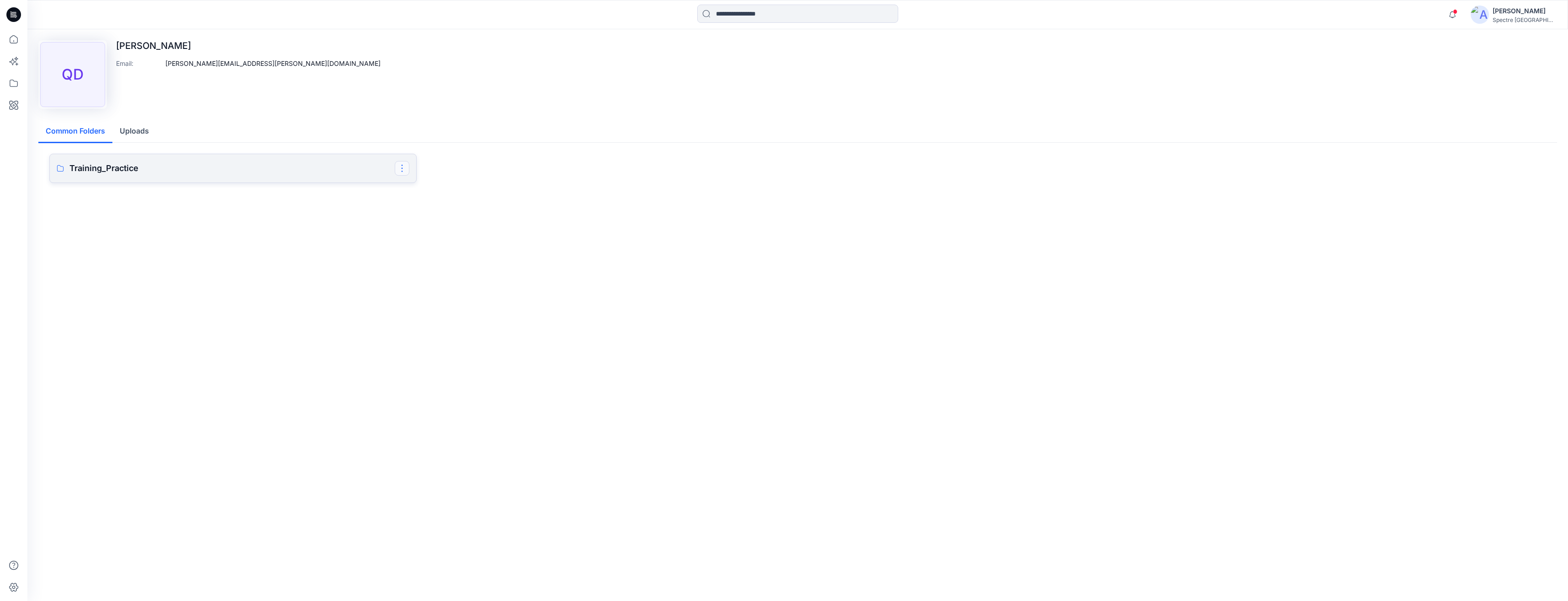
click at [401, 167] on button "button" at bounding box center [402, 168] width 14 height 14
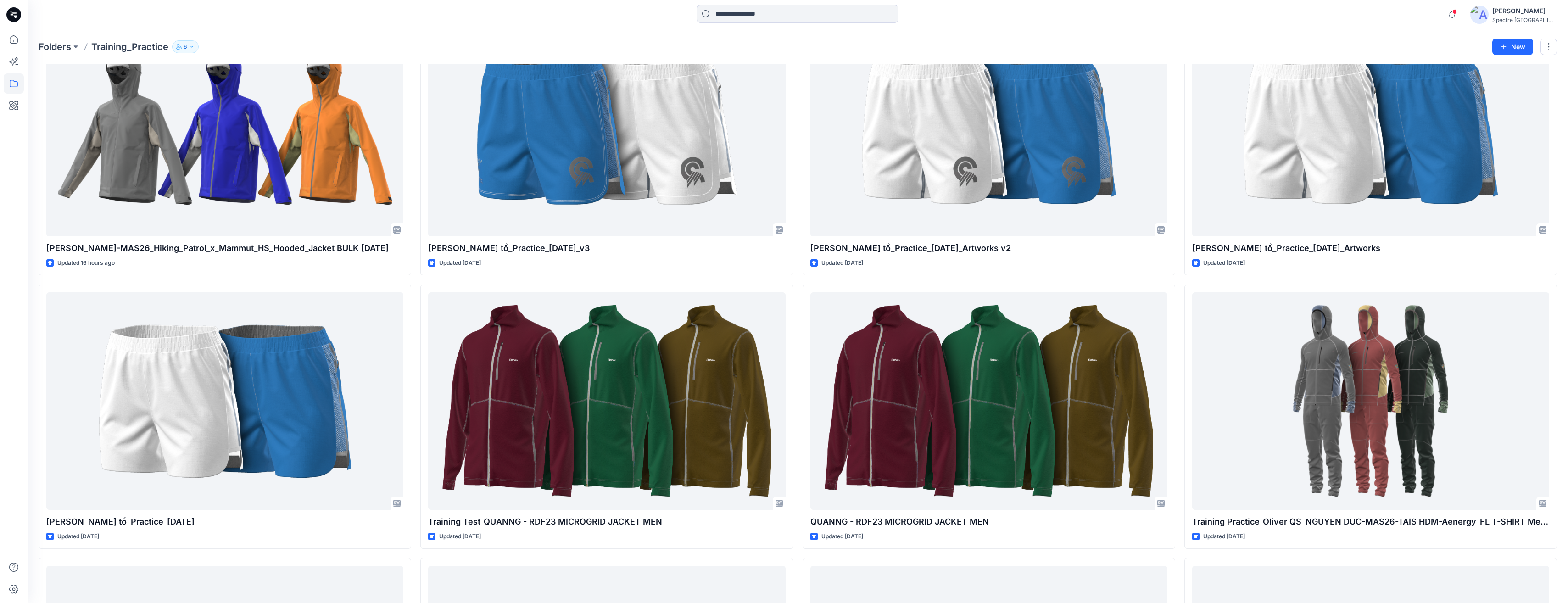
click at [192, 45] on icon "button" at bounding box center [192, 47] width 6 height 6
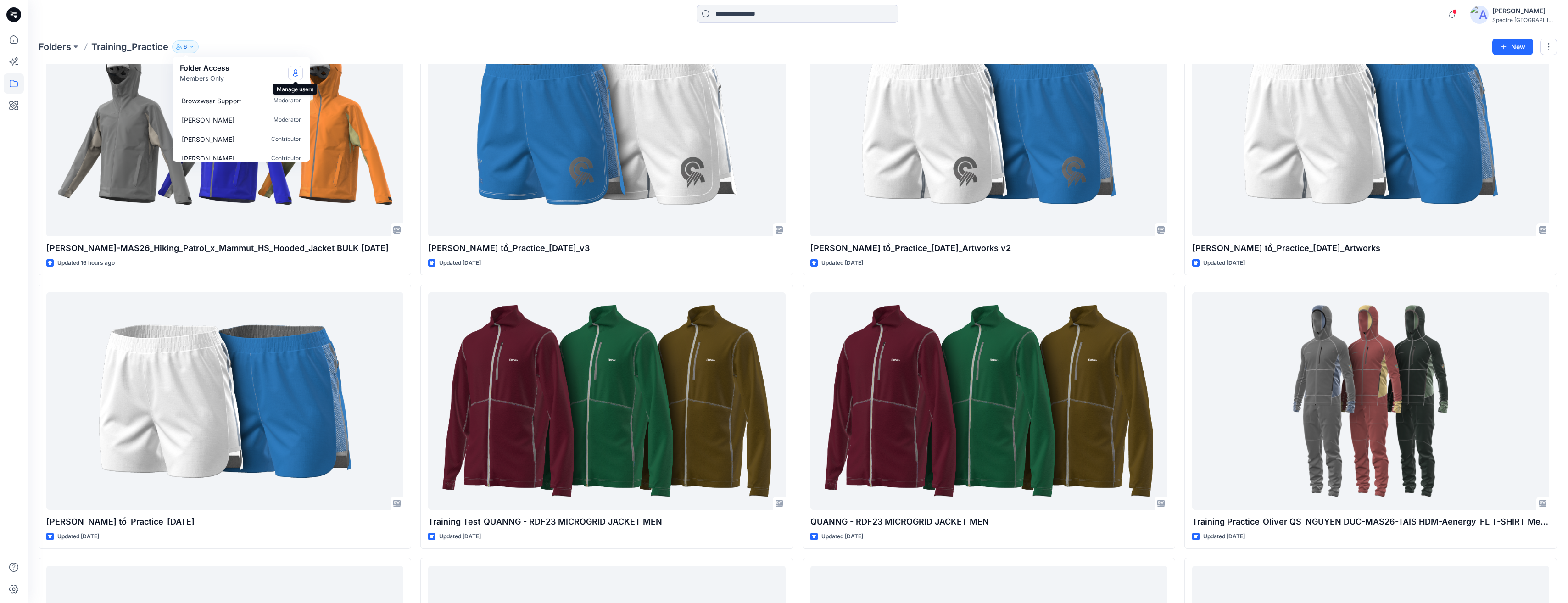
click at [296, 70] on icon "Manage Users" at bounding box center [296, 73] width 8 height 8
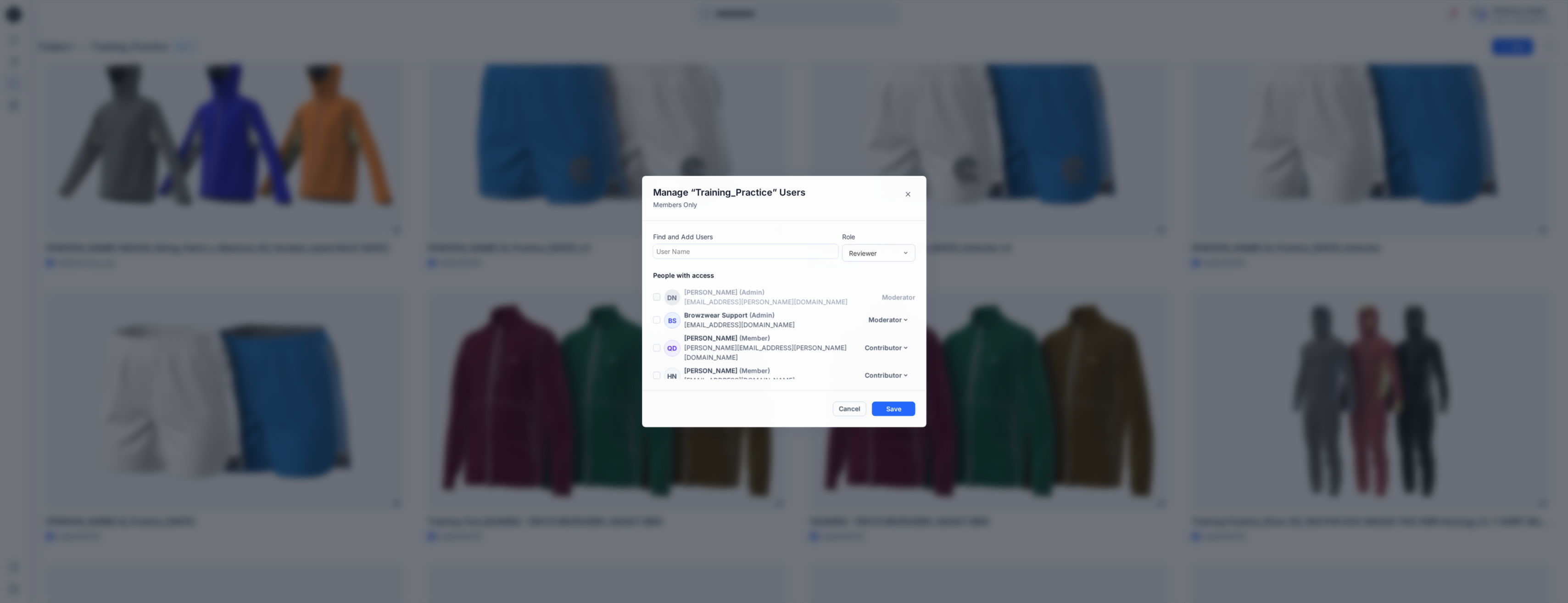
scroll to position [42, 0]
click at [784, 300] on button "Contributor" at bounding box center [888, 305] width 57 height 14
click at [784, 384] on button "Remove" at bounding box center [881, 384] width 61 height 17
click at [692, 249] on div at bounding box center [746, 251] width 179 height 11
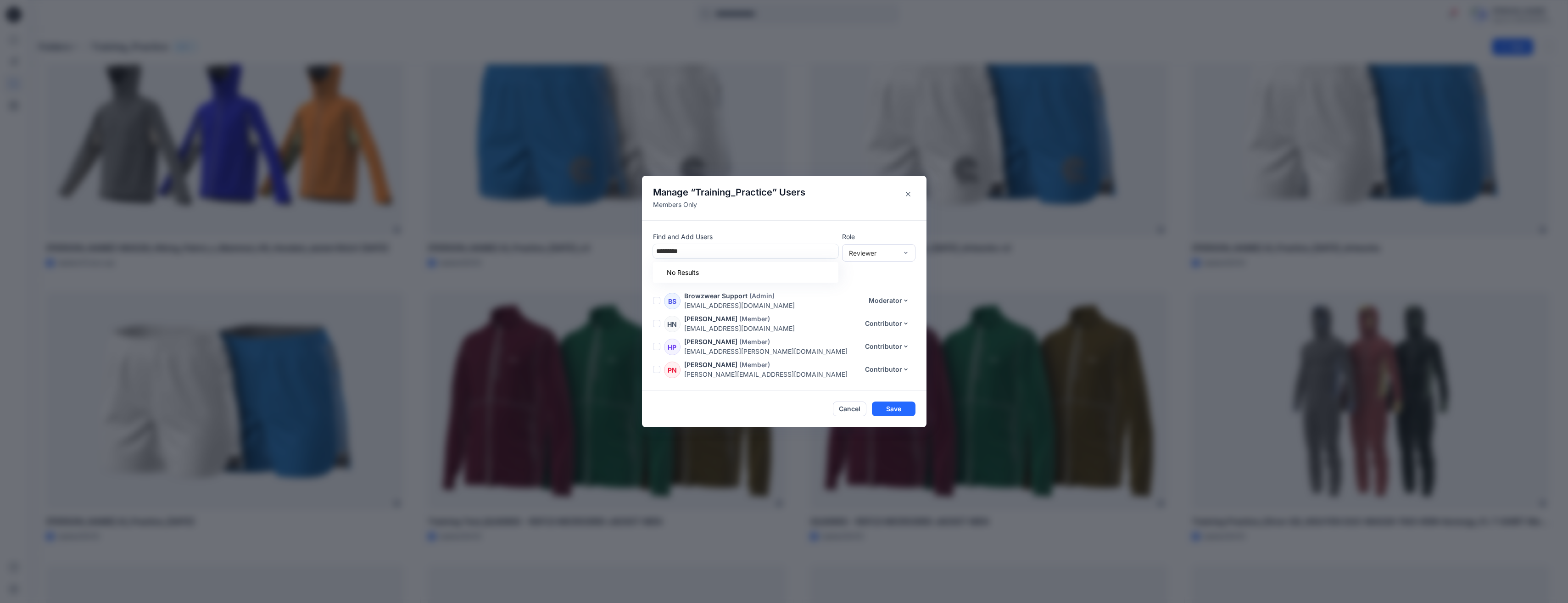
type input "*********"
click at [726, 251] on div at bounding box center [746, 251] width 179 height 11
type input "**********"
drag, startPoint x: 738, startPoint y: 248, endPoint x: 702, endPoint y: 248, distance: 36.0
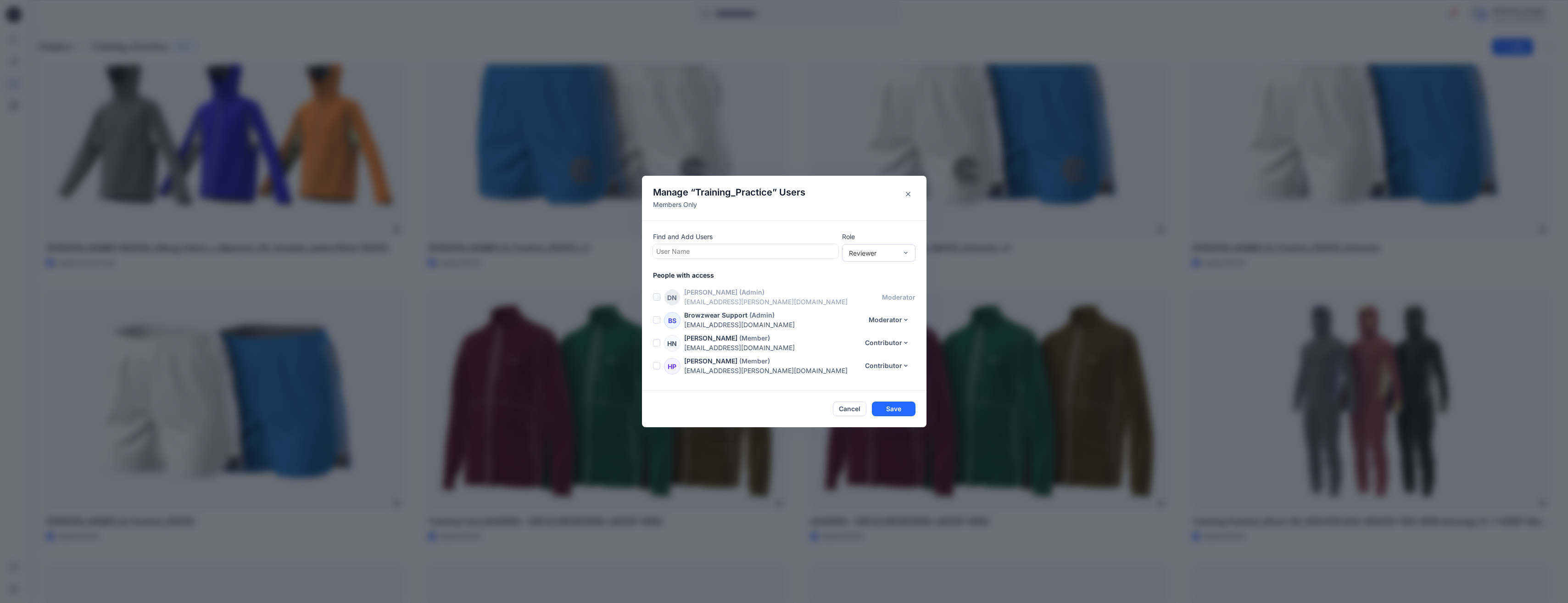
click at [702, 248] on div at bounding box center [746, 251] width 179 height 11
click at [784, 193] on icon "Close" at bounding box center [908, 193] width 4 height 4
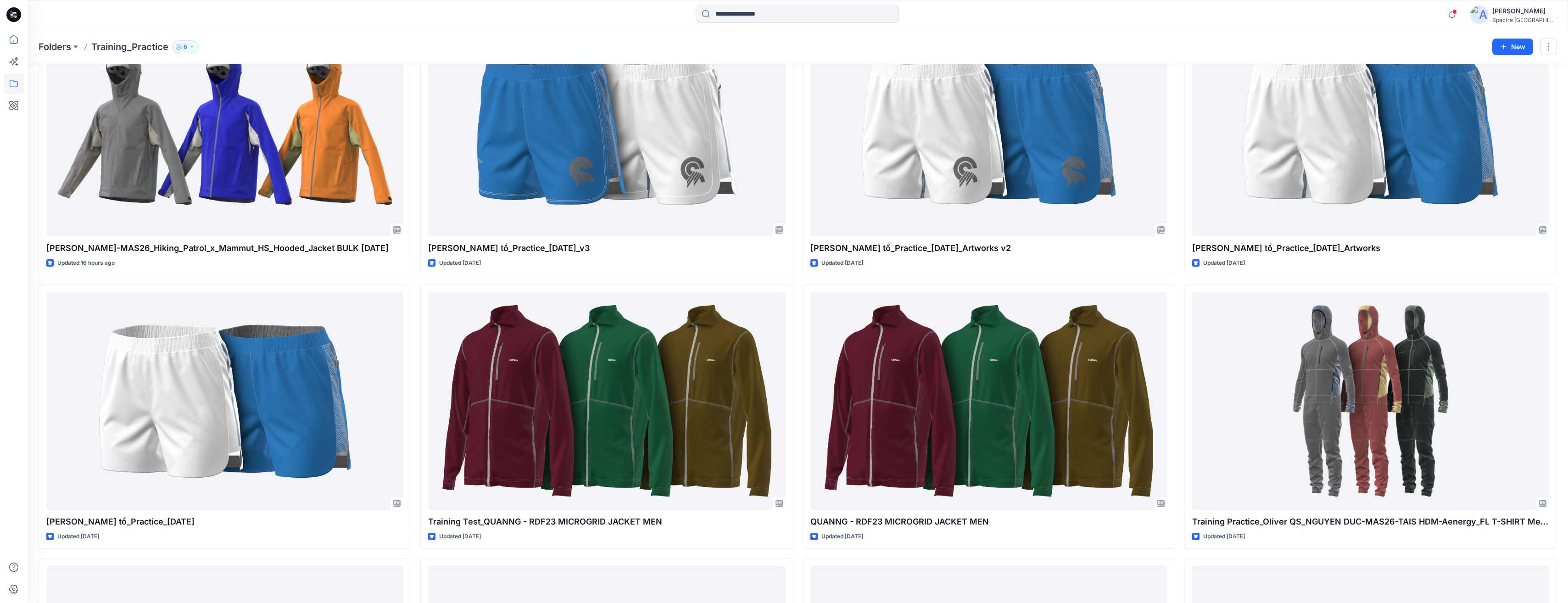
click at [784, 11] on div "[PERSON_NAME]" at bounding box center [1524, 11] width 64 height 11
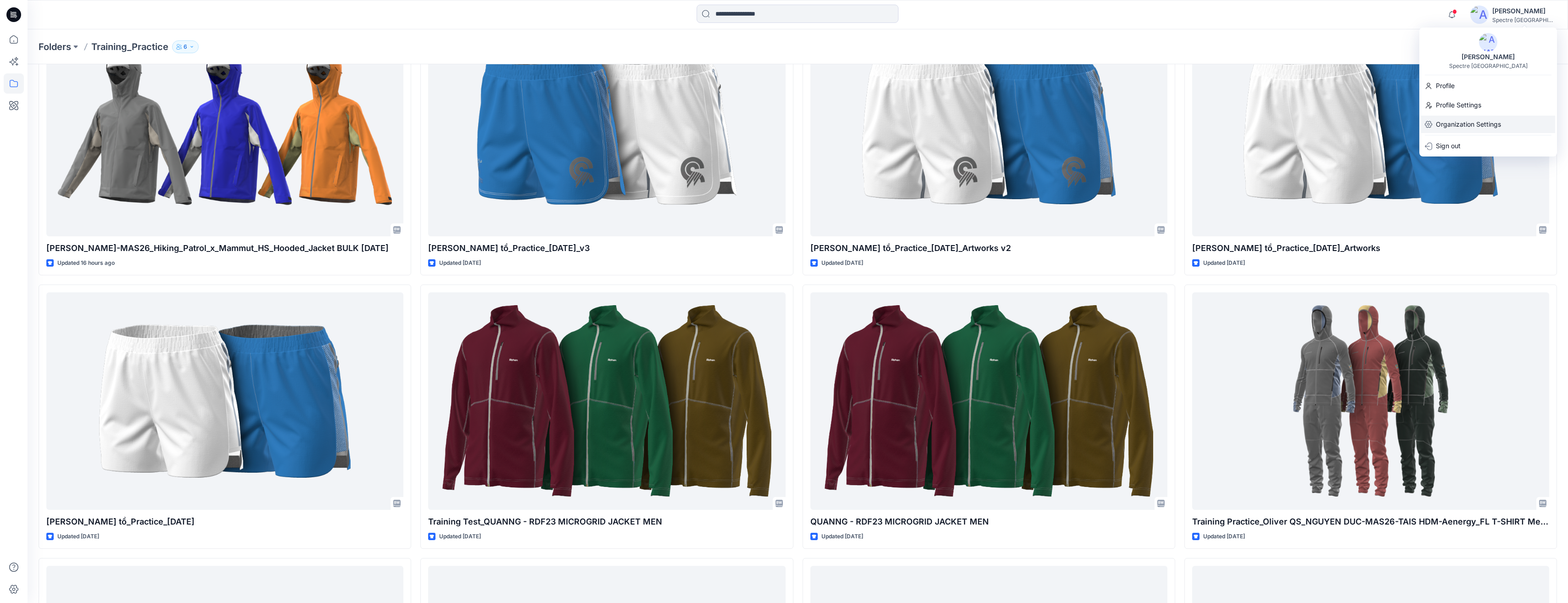
click at [784, 123] on p "Organization Settings" at bounding box center [1468, 124] width 65 height 18
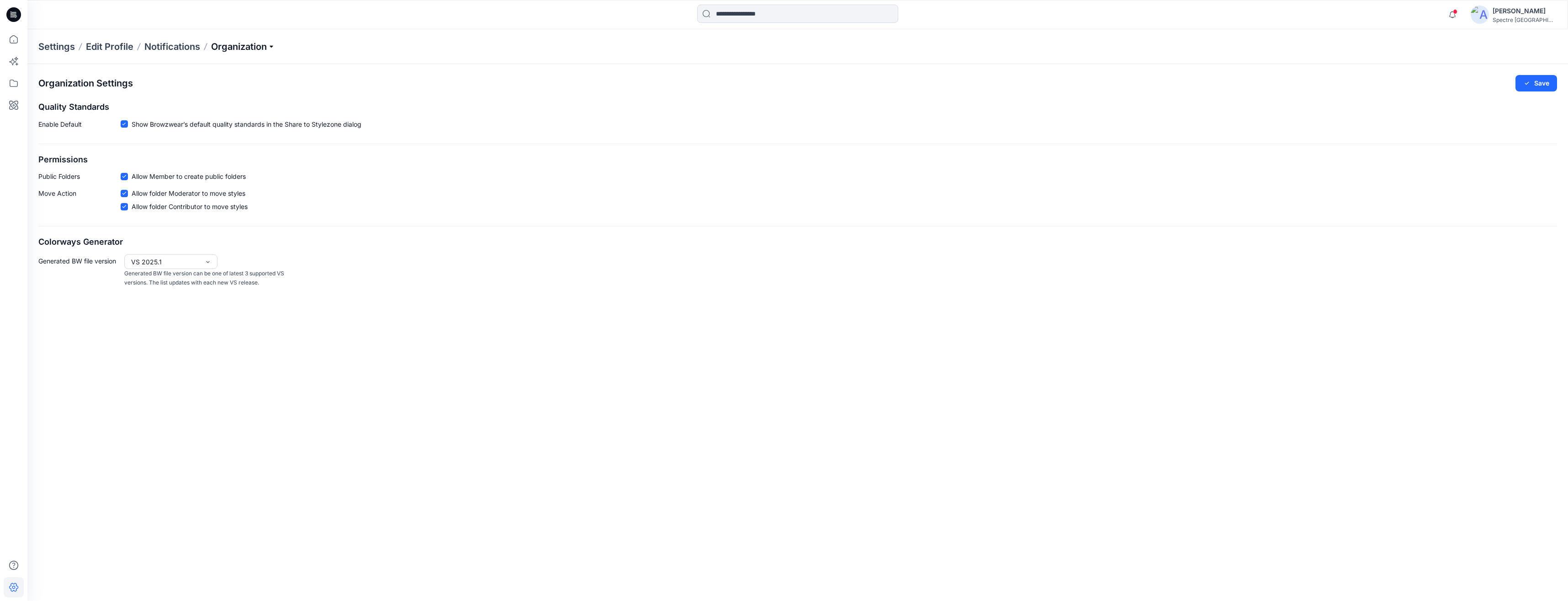
click at [273, 45] on p "Organization" at bounding box center [243, 46] width 64 height 13
click at [236, 67] on link "Invite/Edit Users" at bounding box center [244, 67] width 134 height 18
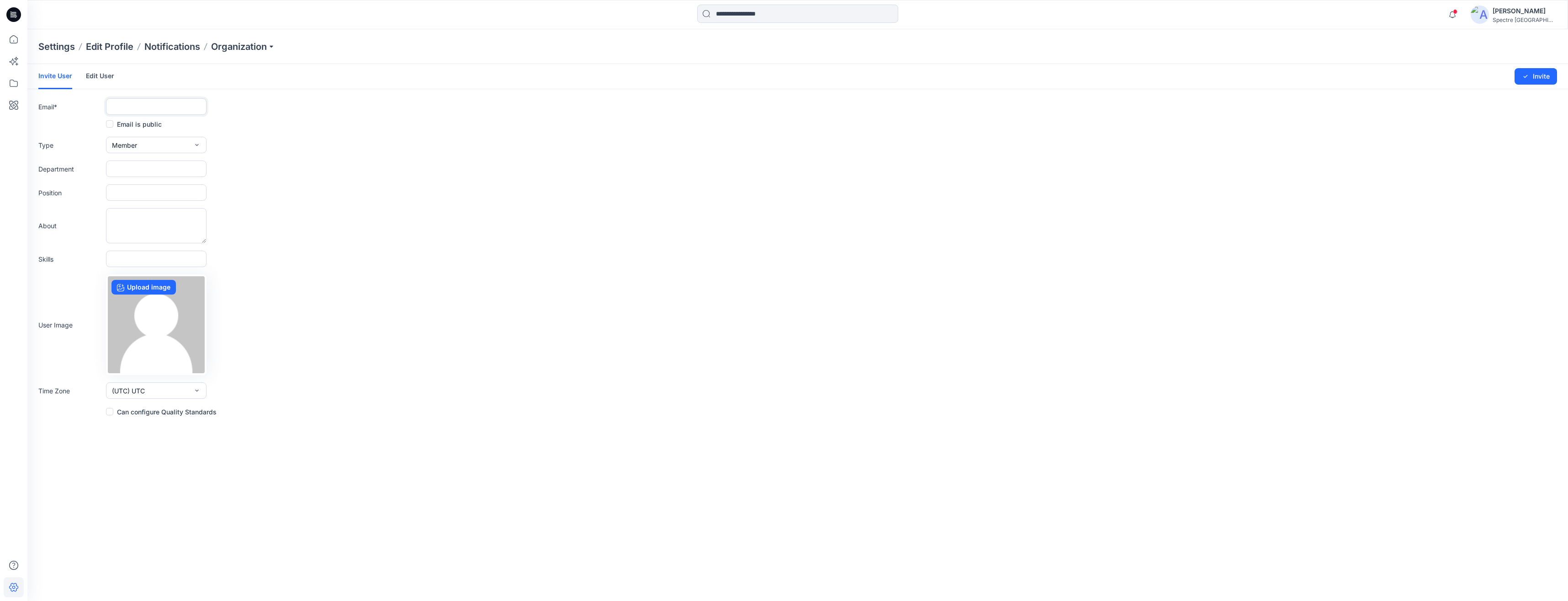
click at [154, 102] on input "text" at bounding box center [156, 107] width 100 height 16
type input "**********"
click at [781, 79] on button "Invite" at bounding box center [1536, 76] width 43 height 16
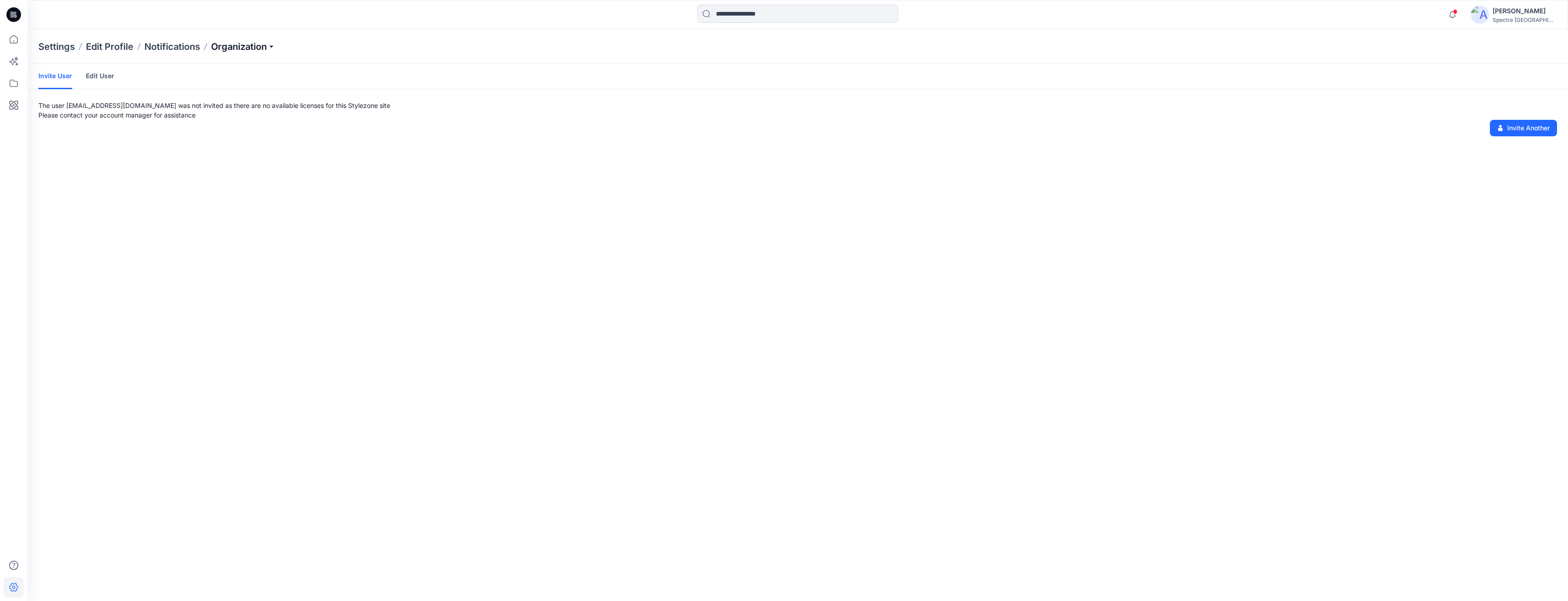
click at [274, 48] on p "Organization" at bounding box center [243, 46] width 64 height 13
click at [246, 138] on link "Organization Settings" at bounding box center [244, 141] width 134 height 18
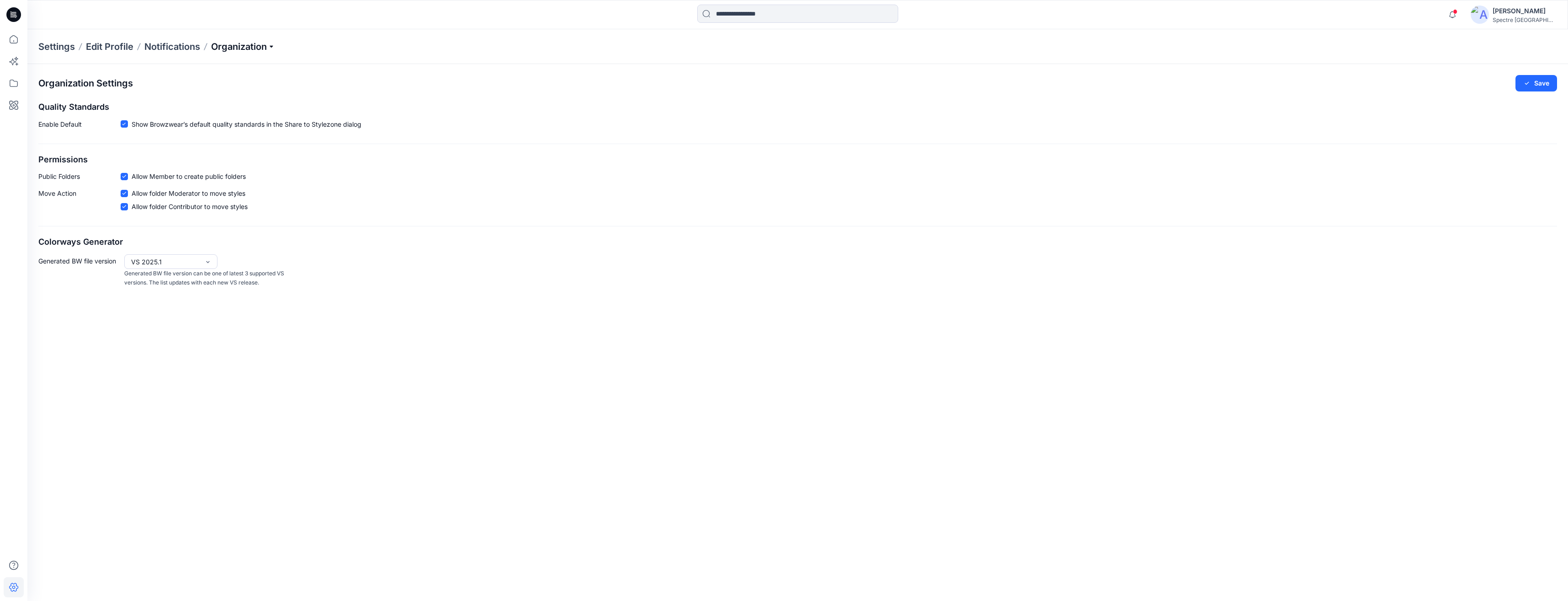
click at [274, 46] on p "Organization" at bounding box center [243, 46] width 64 height 13
click at [232, 68] on link "Invite/Edit Users" at bounding box center [244, 67] width 134 height 18
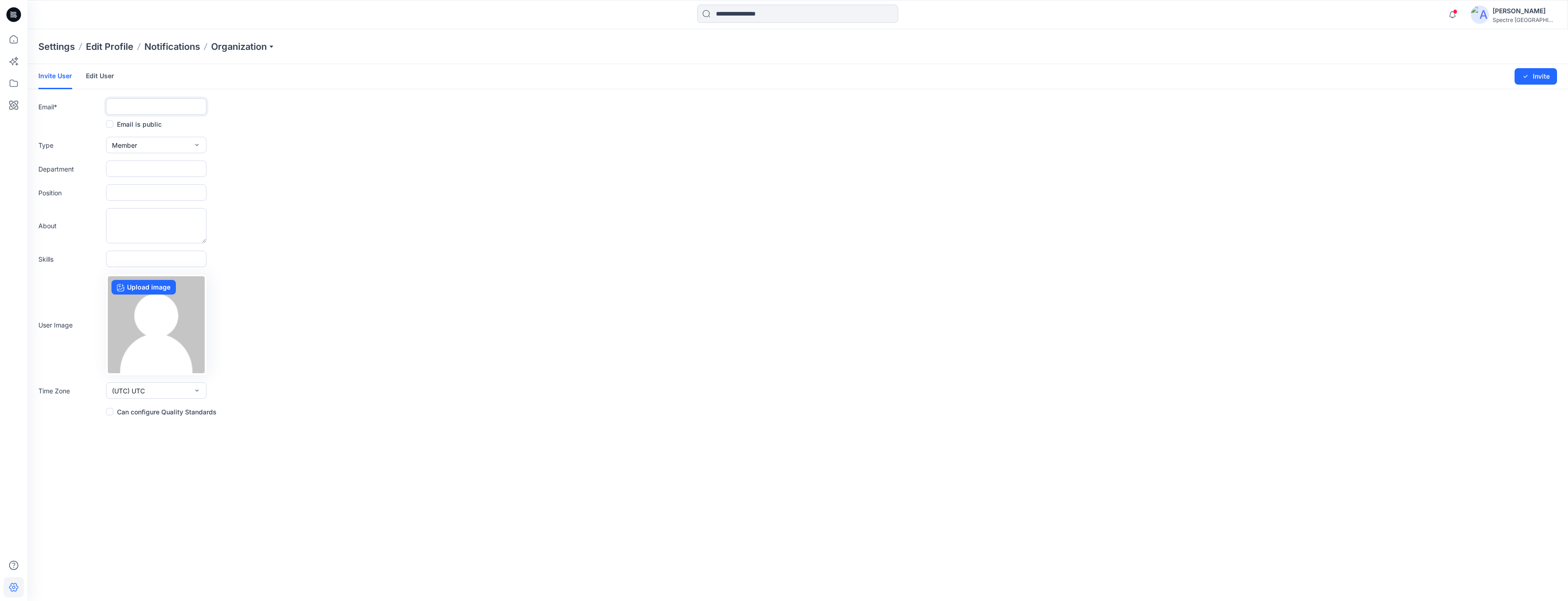
click at [179, 106] on input "text" at bounding box center [156, 107] width 100 height 16
type input "**********"
click at [781, 70] on button "Invite" at bounding box center [1536, 76] width 43 height 16
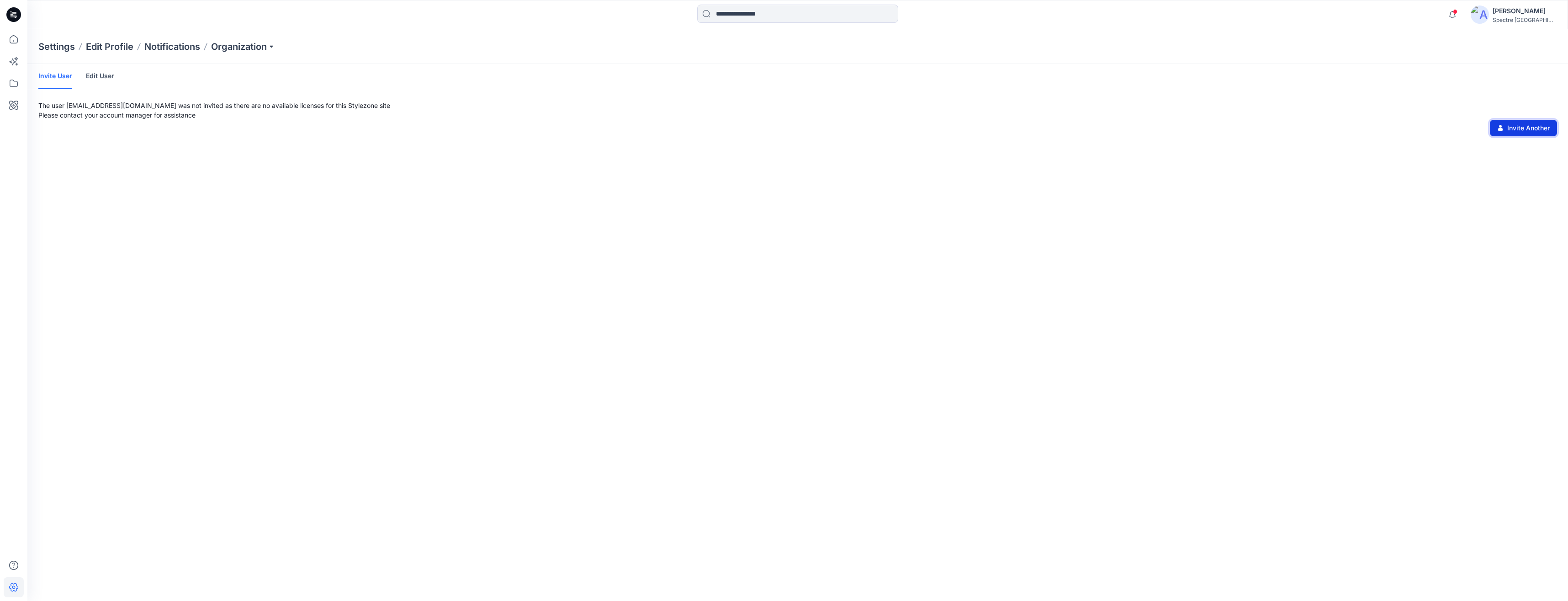
click at [781, 125] on button "Invite Another" at bounding box center [1523, 128] width 67 height 16
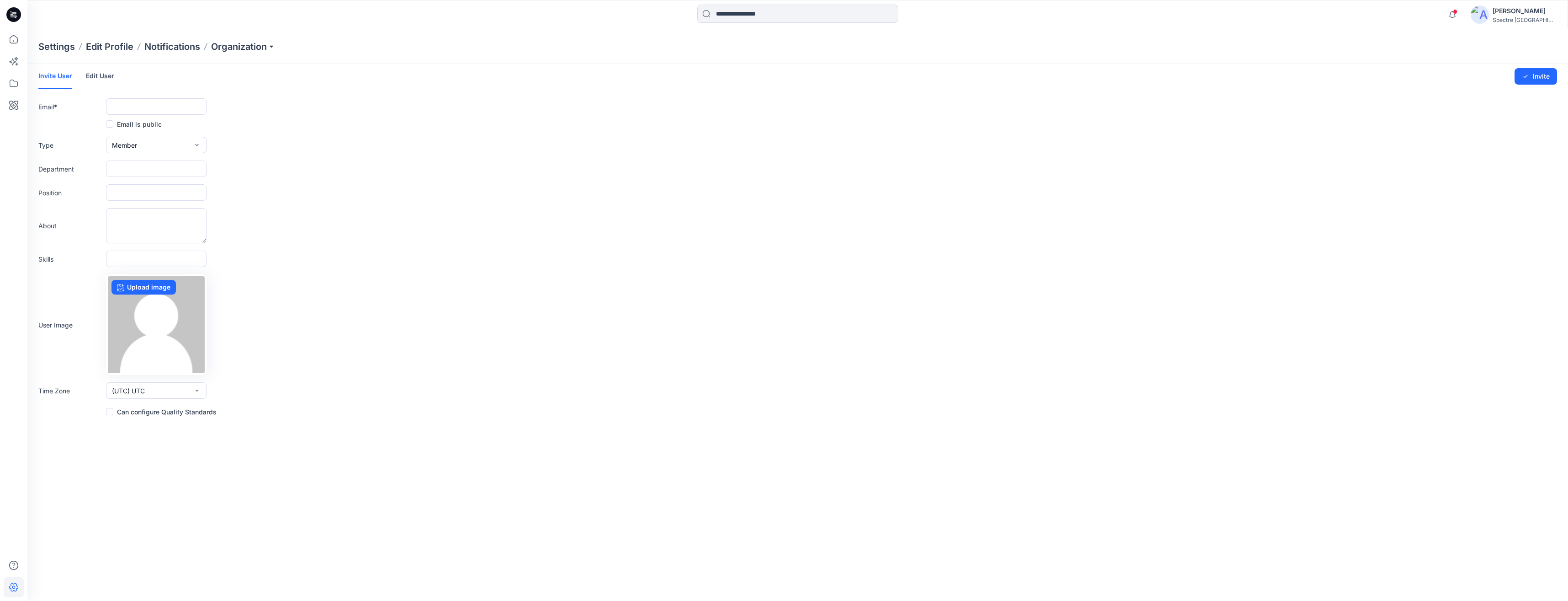
click at [109, 74] on link "Edit User" at bounding box center [100, 76] width 28 height 24
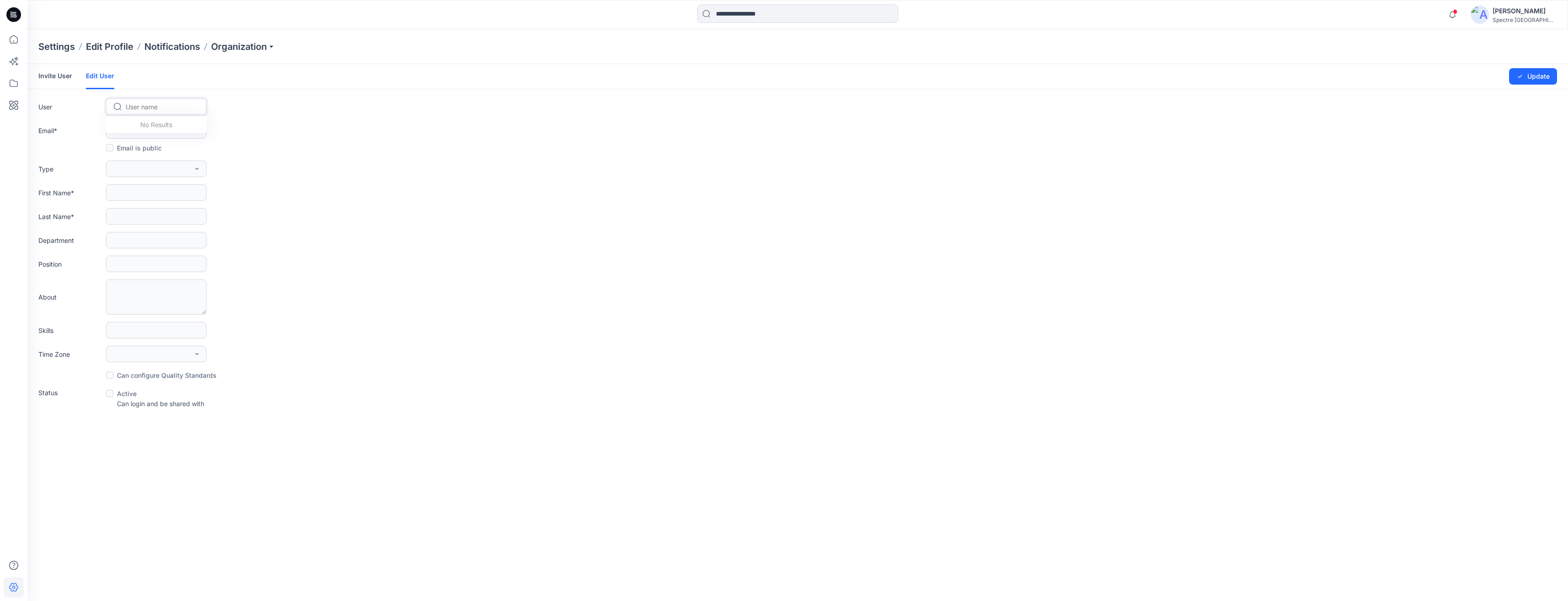
click at [149, 107] on div at bounding box center [161, 107] width 72 height 11
click at [326, 134] on div "Email *" at bounding box center [798, 130] width 1519 height 16
click at [274, 46] on p "Organization" at bounding box center [243, 46] width 64 height 13
click at [14, 83] on icon at bounding box center [14, 83] width 20 height 20
click at [45, 70] on icon "button" at bounding box center [44, 72] width 8 height 8
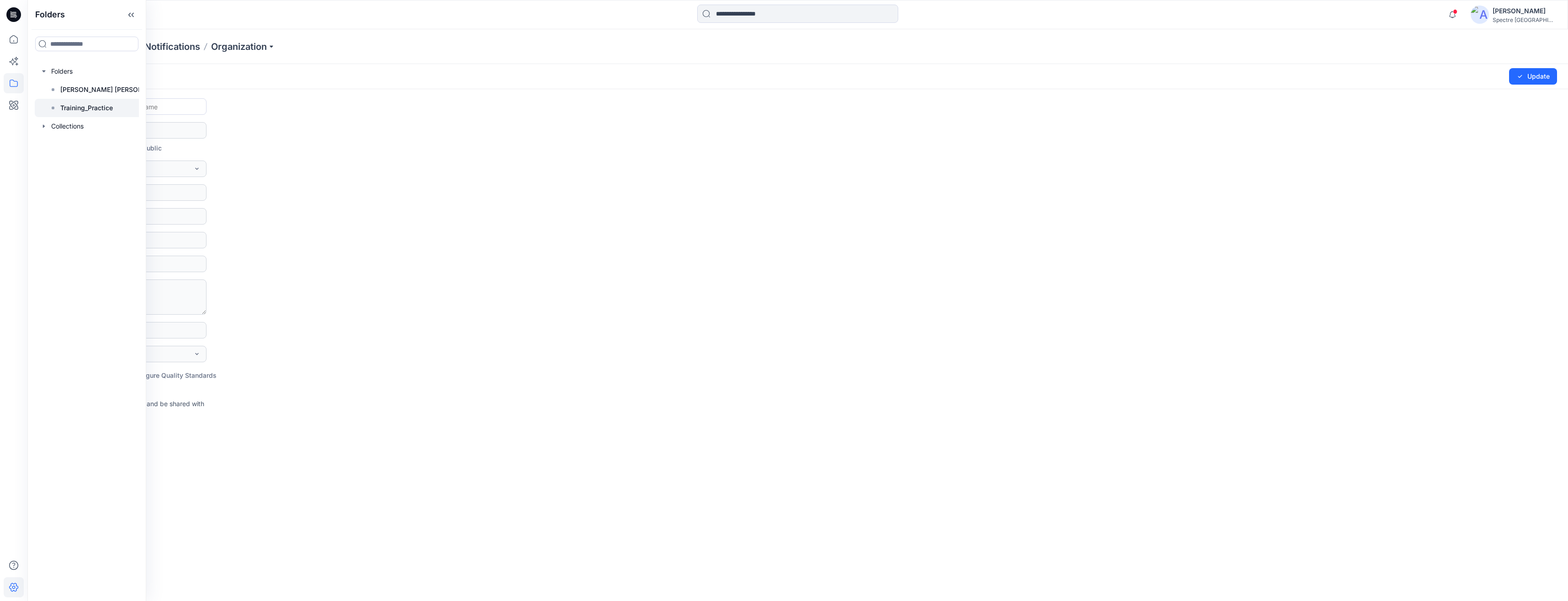
click at [69, 107] on p "Training_Practice" at bounding box center [87, 107] width 53 height 11
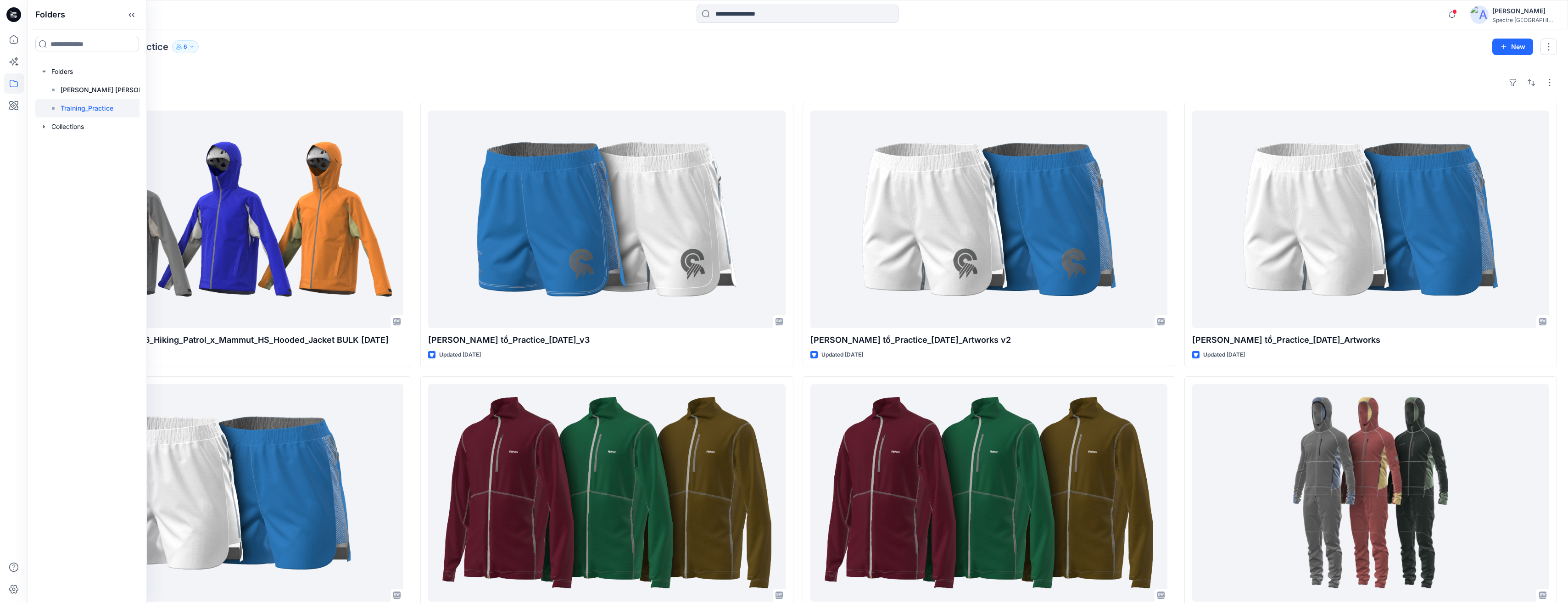
click at [193, 47] on icon "button" at bounding box center [192, 47] width 6 height 6
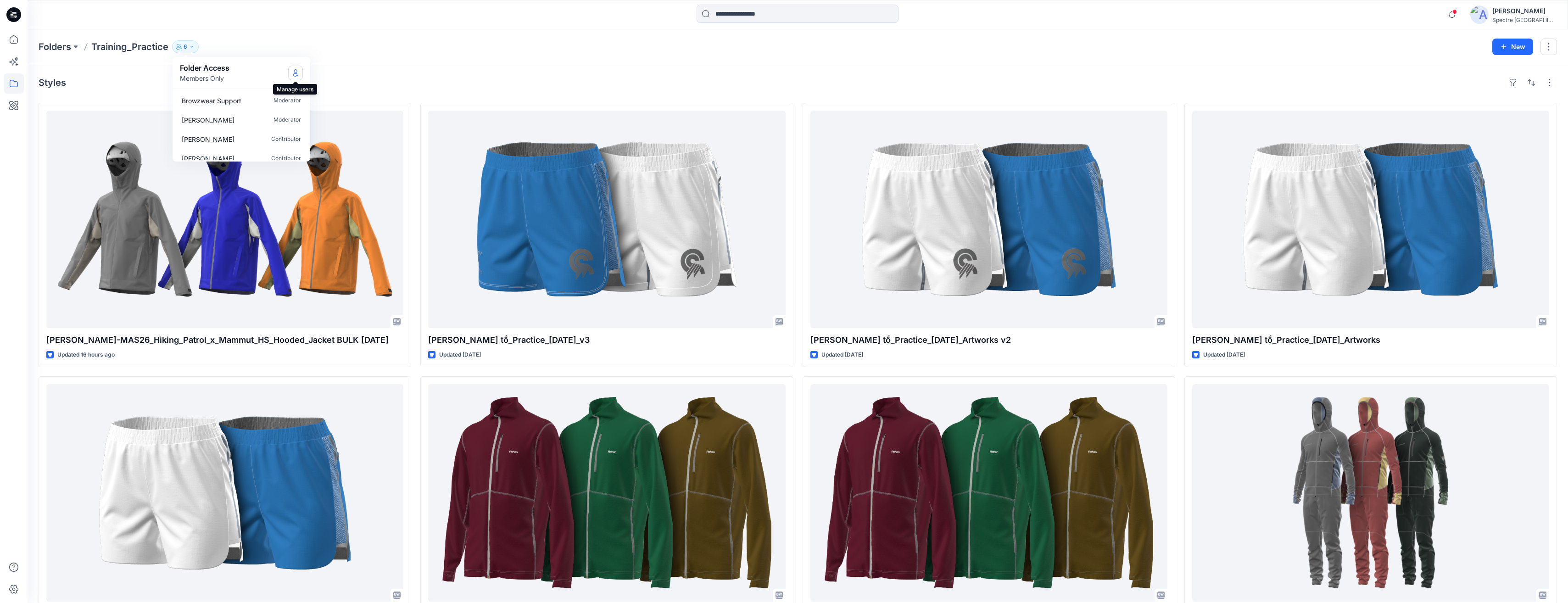
click at [294, 70] on icon "Manage Users" at bounding box center [296, 73] width 8 height 8
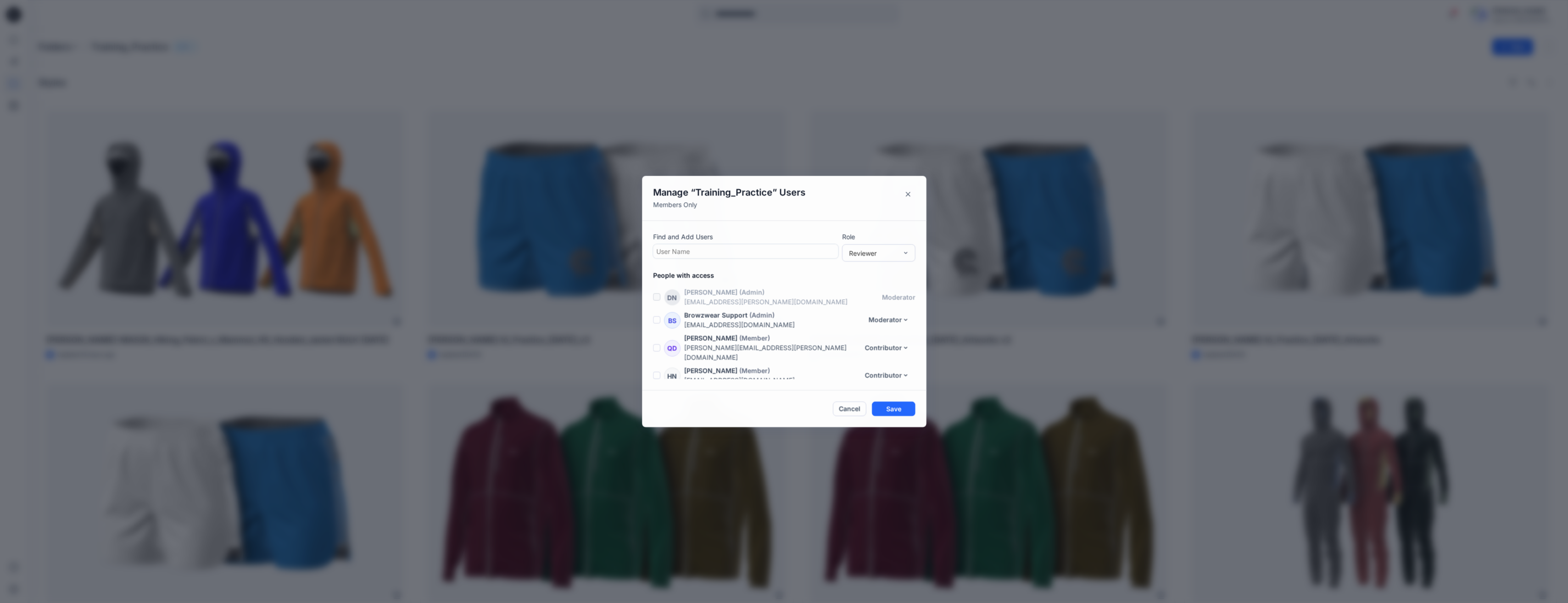
scroll to position [42, 0]
click at [784, 299] on button "Contributor" at bounding box center [888, 305] width 57 height 14
click at [784, 275] on p "People with access" at bounding box center [790, 275] width 274 height 9
click at [784, 326] on button "Contributor" at bounding box center [888, 333] width 57 height 14
click at [784, 404] on button "Remove" at bounding box center [881, 407] width 61 height 17
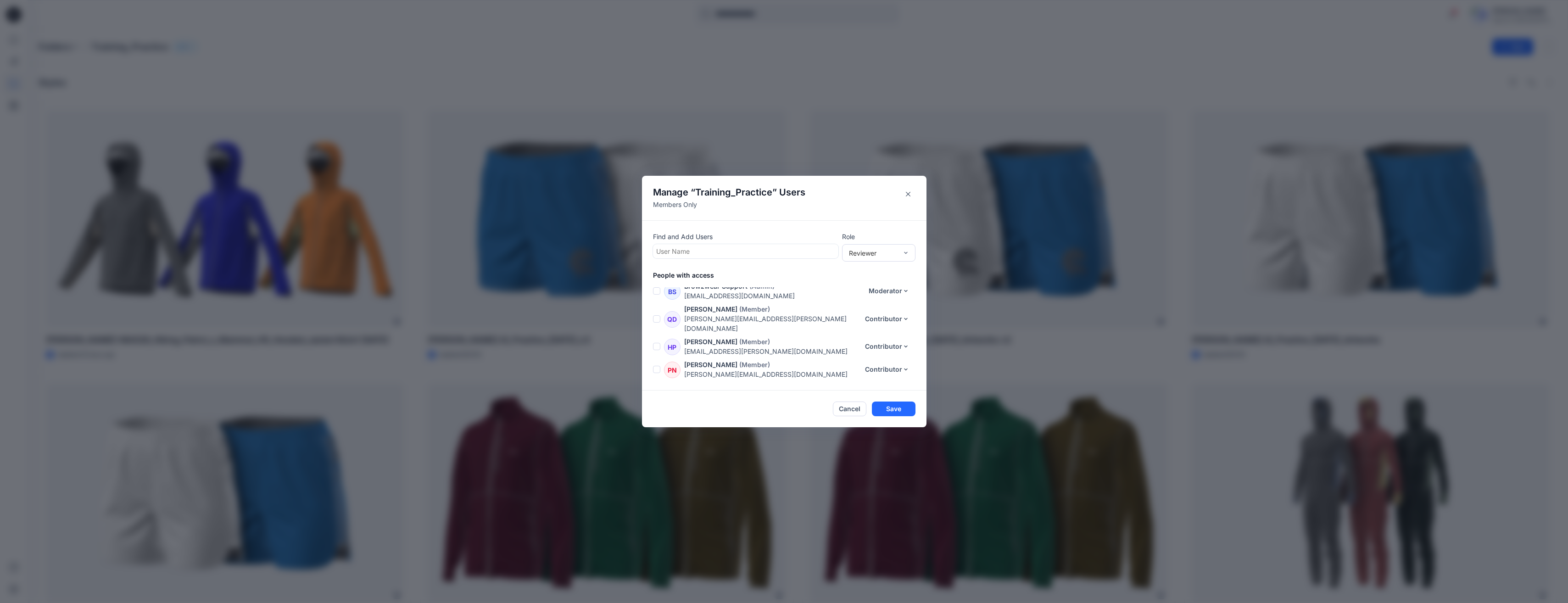
scroll to position [20, 0]
click at [784, 410] on button "Save" at bounding box center [893, 408] width 44 height 14
